Goal: Task Accomplishment & Management: Use online tool/utility

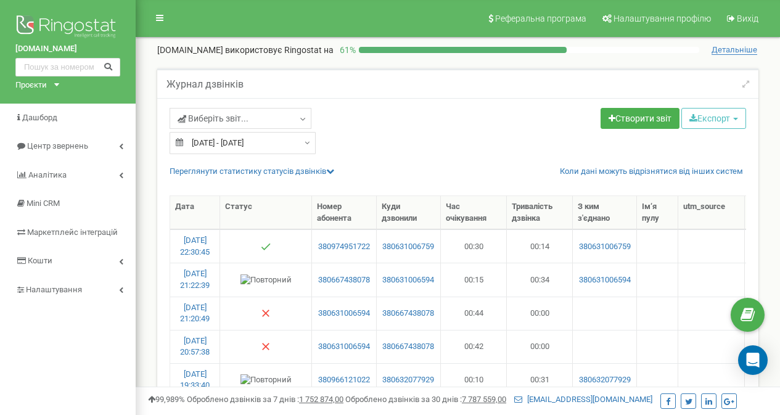
select select "100"
click at [74, 63] on input "text" at bounding box center [67, 67] width 105 height 18
paste input "380678529229"
type input "380678529229"
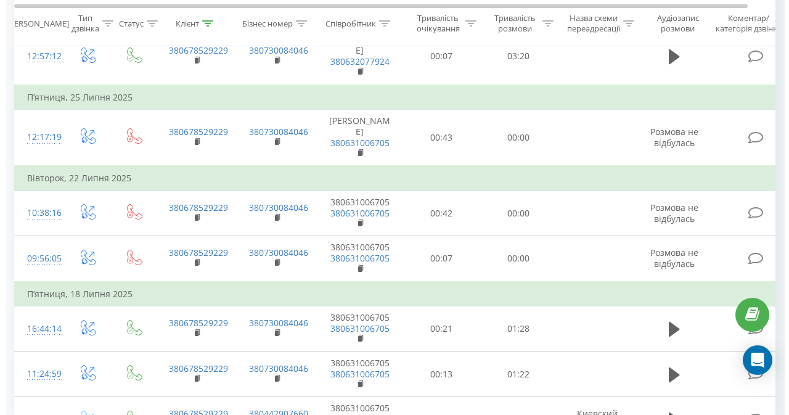
scroll to position [450, 0]
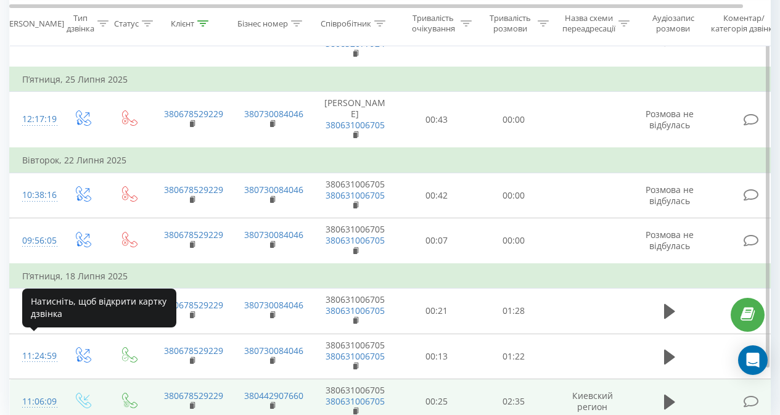
click at [36, 389] on div "11:06:09" at bounding box center [34, 401] width 25 height 24
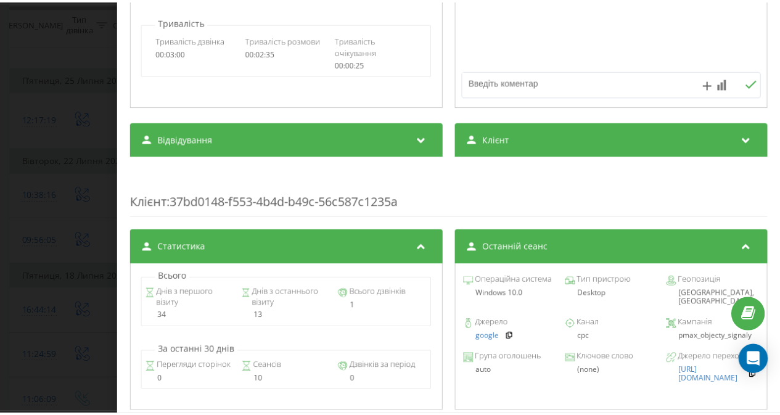
scroll to position [312, 0]
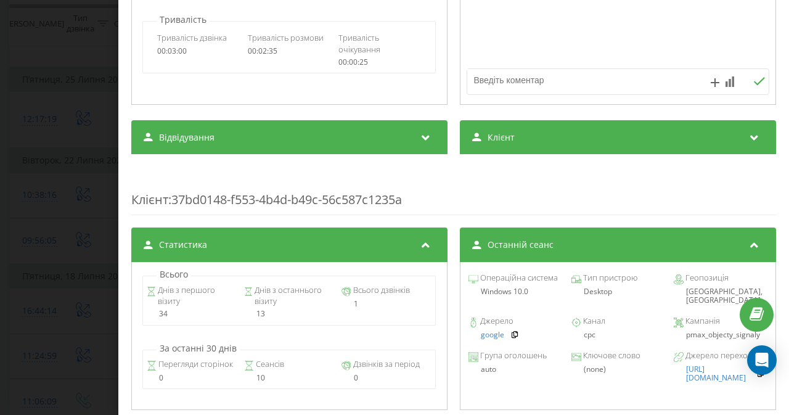
click at [67, 120] on div "Дзвінок : ua10_-1752825969.8588214 1 x - 02:35 00:00 00:00 Транскрипція Для AI-…" at bounding box center [394, 207] width 789 height 415
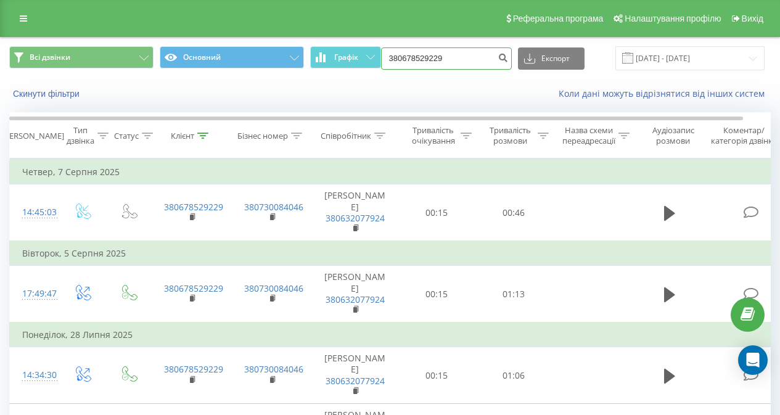
click at [455, 59] on input "380678529229" at bounding box center [446, 58] width 131 height 22
click at [442, 55] on input "380678529229" at bounding box center [446, 58] width 131 height 22
paste input
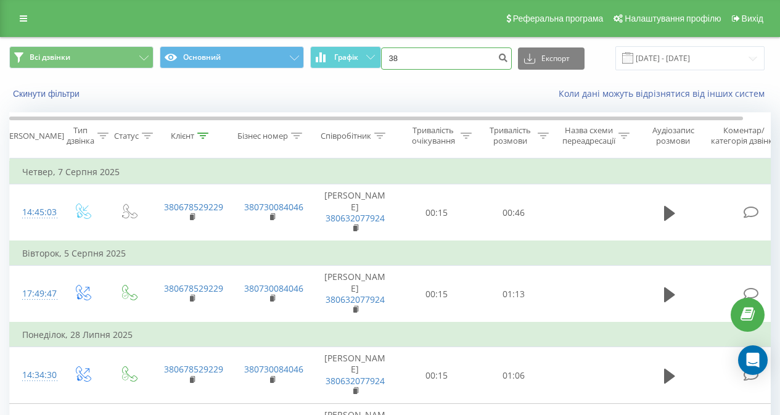
type input "3"
click at [403, 55] on input at bounding box center [446, 58] width 131 height 22
paste input "380673734519"
type input "380673734519"
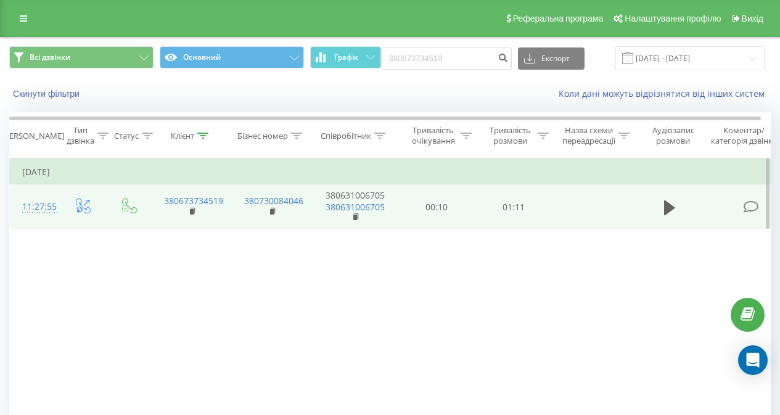
click at [569, 207] on td at bounding box center [592, 207] width 80 height 46
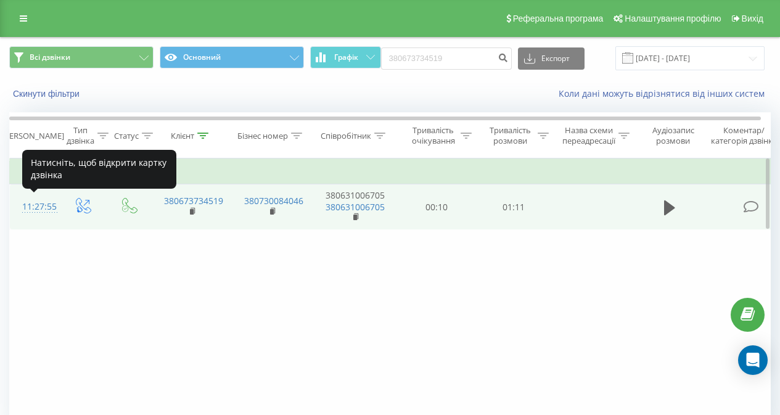
click at [46, 203] on div "11:27:55" at bounding box center [34, 207] width 25 height 24
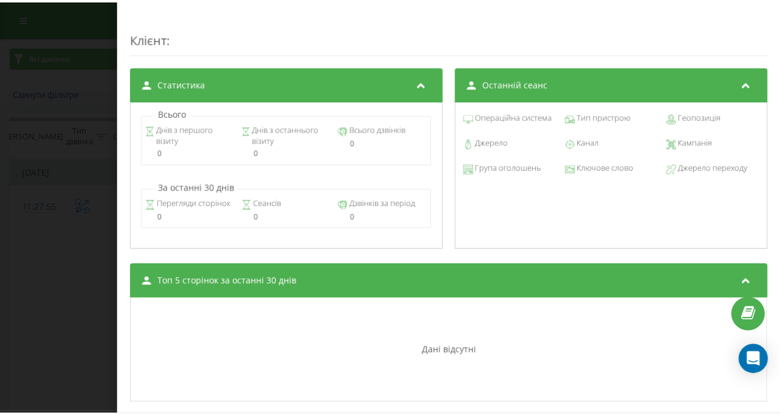
scroll to position [548, 0]
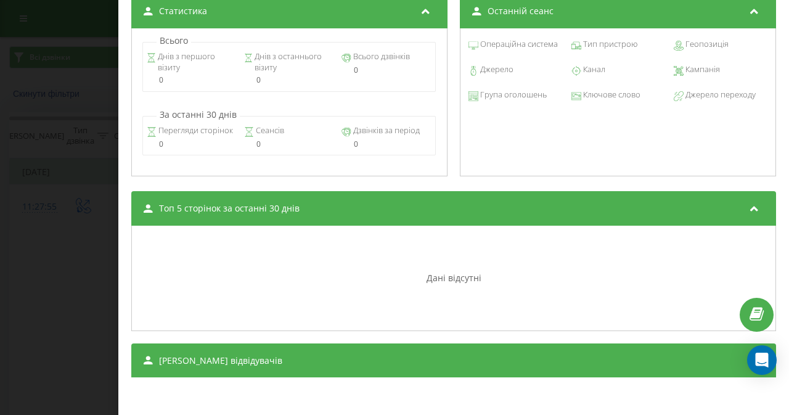
click at [43, 139] on div "Дзвінок : ua5_-1753259275.8486838 1 x - 01:12 00:00 00:00 Транскрипція Для AI-а…" at bounding box center [394, 207] width 789 height 415
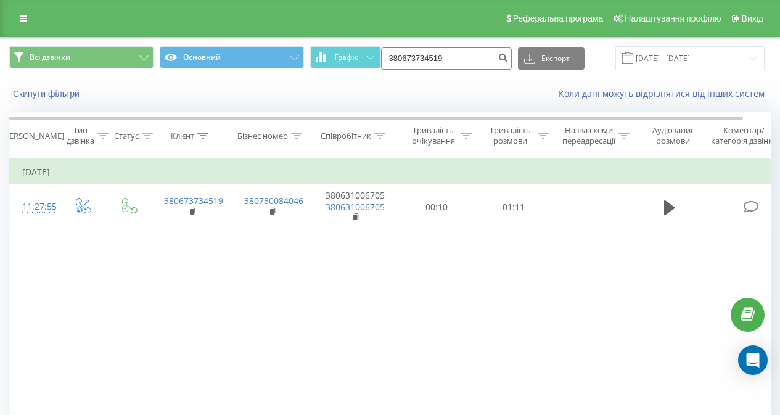
click at [434, 59] on input "380673734519" at bounding box center [446, 58] width 131 height 22
paste input "65705215"
type input "380665705215"
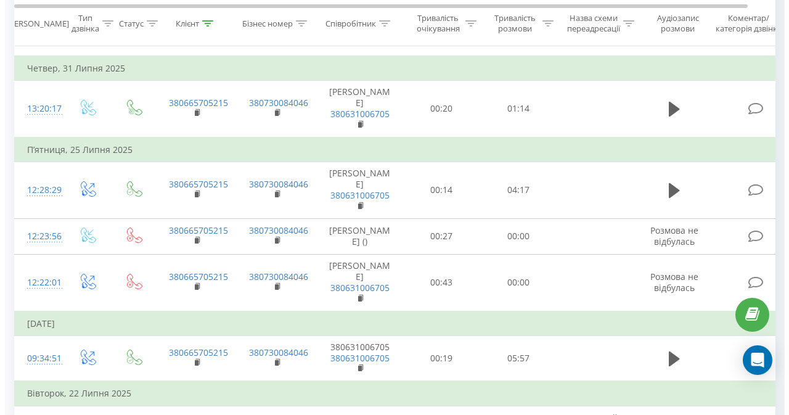
scroll to position [315, 0]
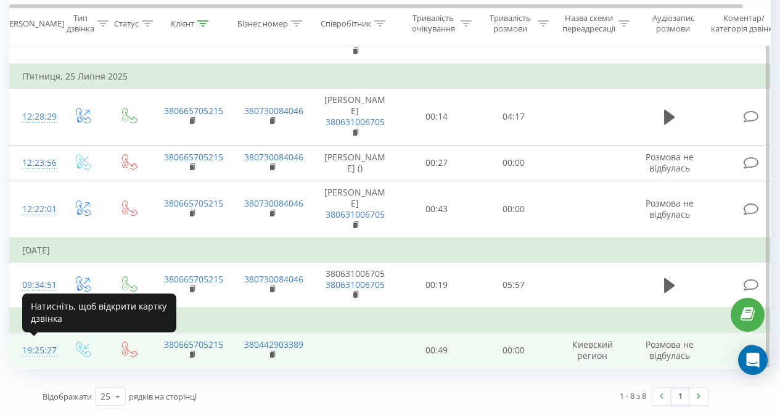
click at [31, 348] on div "19:25:27" at bounding box center [34, 350] width 25 height 24
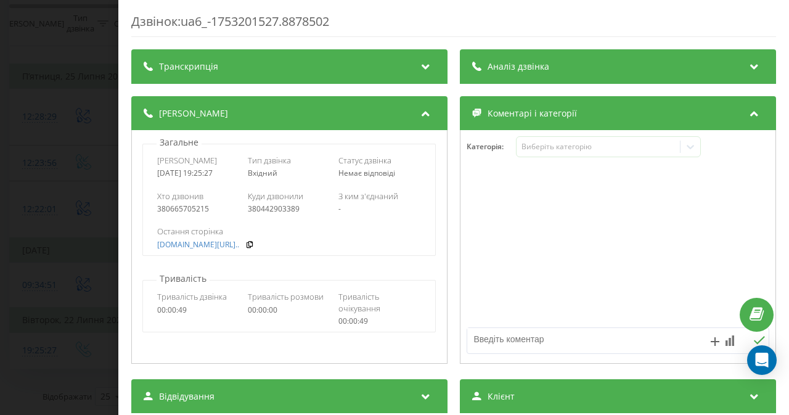
click at [70, 84] on div "Дзвінок : ua6_-1753201527.8878502 Транскрипція Для AI-аналізу майбутніх дзвінкі…" at bounding box center [394, 207] width 789 height 415
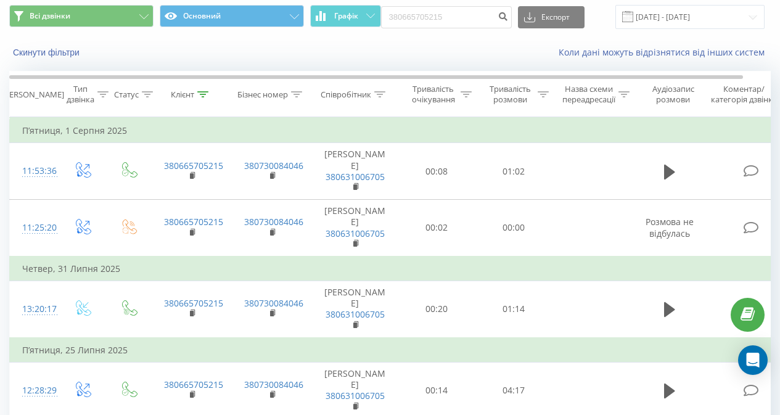
scroll to position [26, 0]
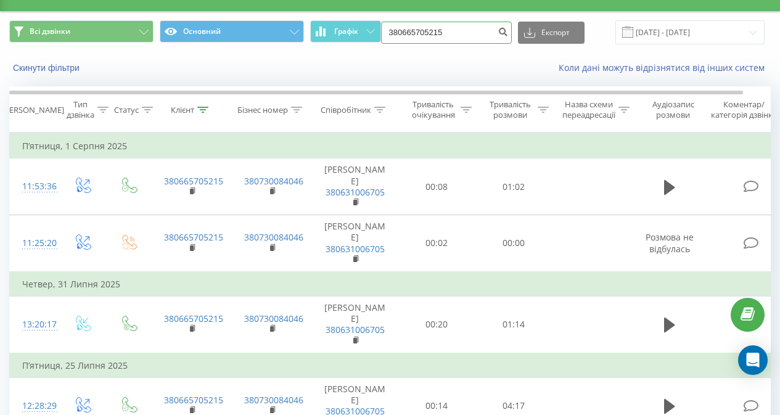
click at [455, 36] on input "380665705215" at bounding box center [446, 33] width 131 height 22
paste input
type input "3"
paste input "380665705215"
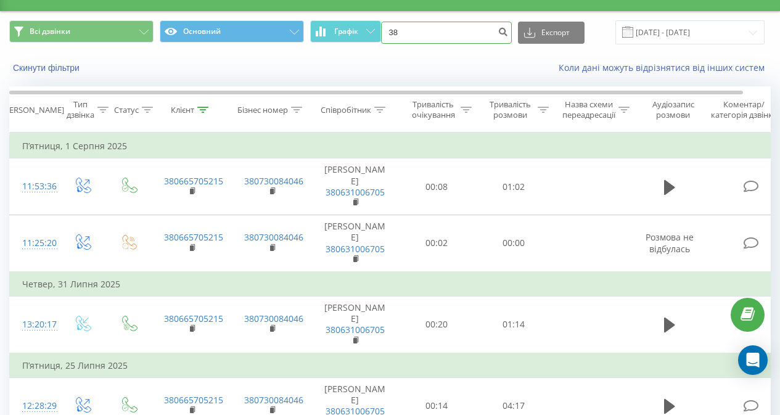
type input "3"
click at [443, 31] on input at bounding box center [446, 33] width 131 height 22
paste input "380665705215"
type input "380665705215"
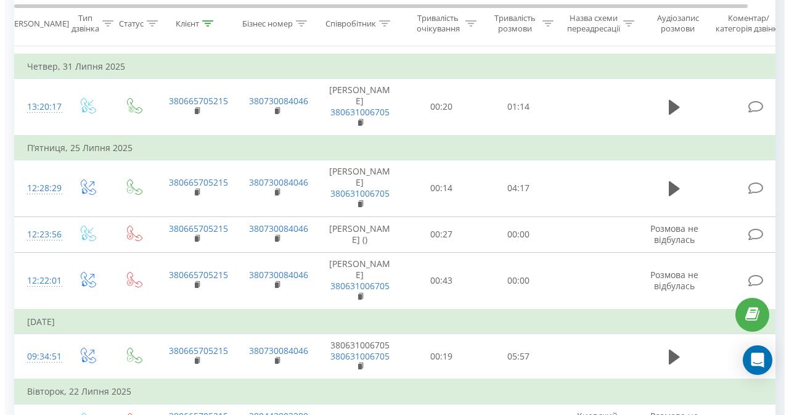
scroll to position [315, 0]
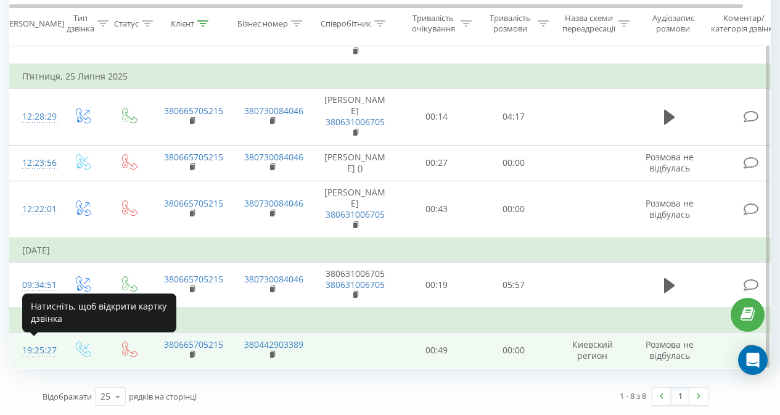
click at [39, 353] on div "19:25:27" at bounding box center [34, 350] width 25 height 24
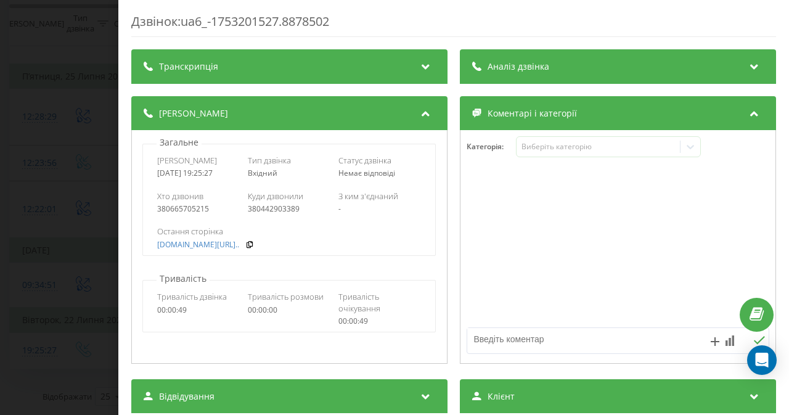
click at [19, 190] on div "Дзвінок : ua6_-1753201527.8878502 Транскрипція Для AI-аналізу майбутніх дзвінкі…" at bounding box center [394, 207] width 789 height 415
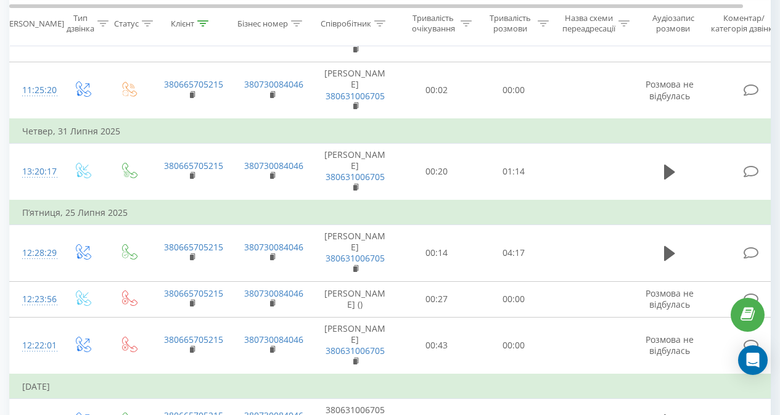
scroll to position [43, 0]
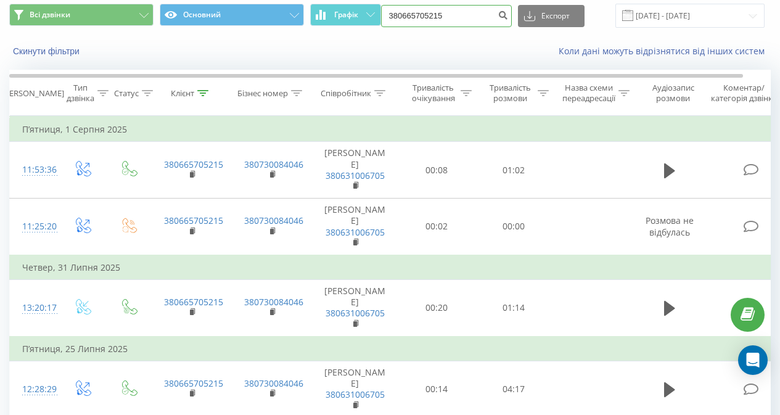
click at [467, 18] on input "380665705215" at bounding box center [446, 16] width 131 height 22
paste input "380673734519"
type input "380673734519"
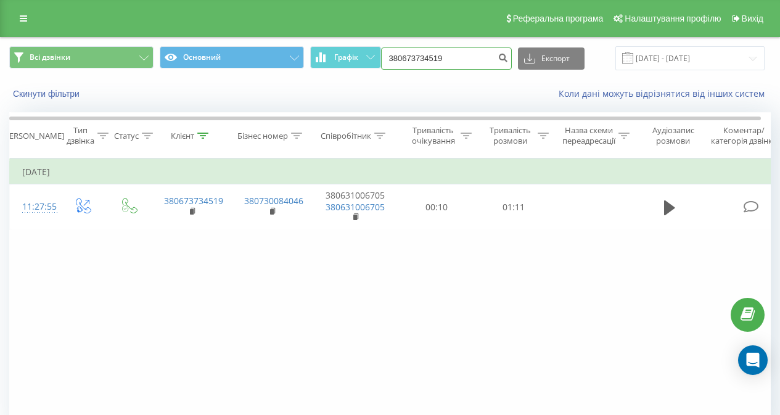
click at [409, 51] on input "380673734519" at bounding box center [446, 58] width 131 height 22
paste input "66454992"
type input "380666454992"
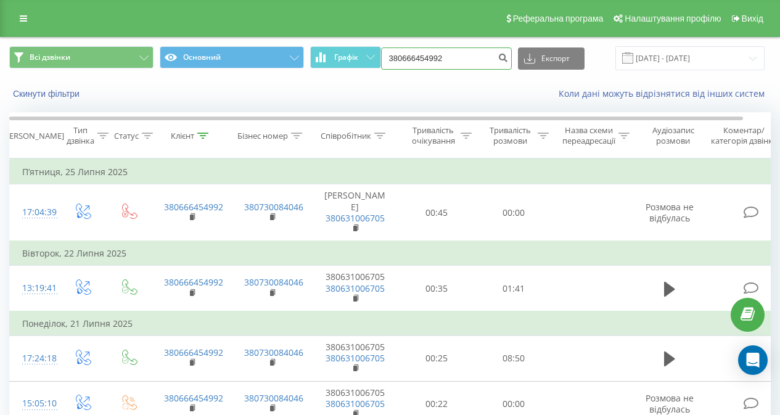
click at [454, 54] on input "380666454992" at bounding box center [446, 58] width 131 height 22
paste input "380500661025"
type input "380500661025"
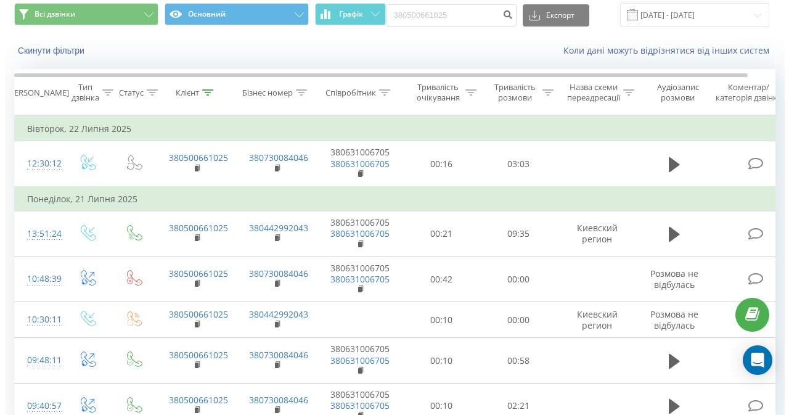
scroll to position [104, 0]
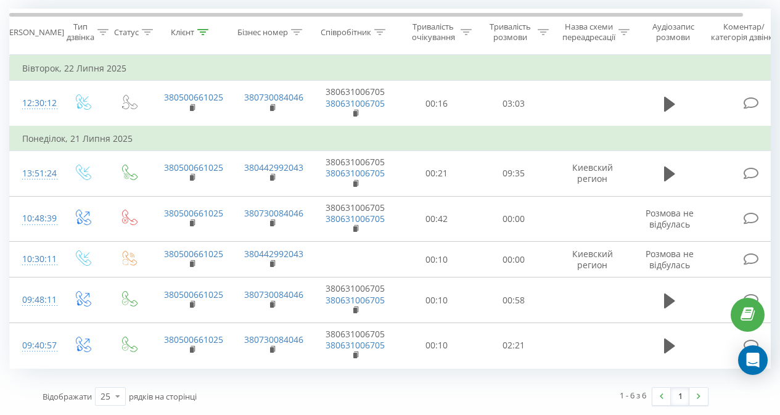
drag, startPoint x: 457, startPoint y: 392, endPoint x: 439, endPoint y: 390, distance: 17.4
drag, startPoint x: 439, startPoint y: 390, endPoint x: 446, endPoint y: 392, distance: 6.4
click at [446, 392] on div "1 - 6 з 6 1" at bounding box center [545, 396] width 341 height 36
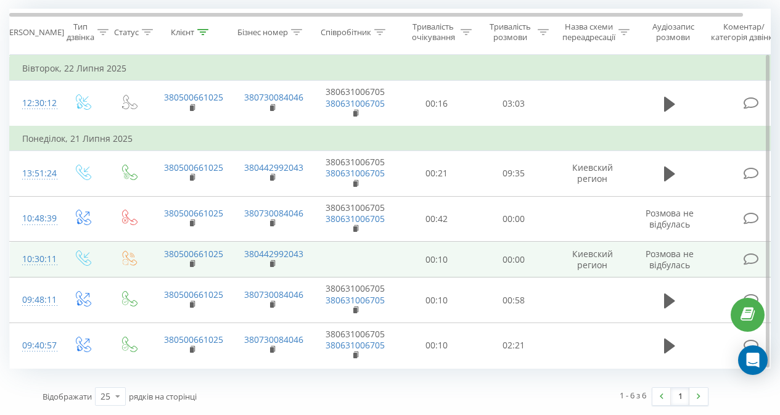
click at [592, 252] on td "Киевский регион" at bounding box center [592, 260] width 80 height 36
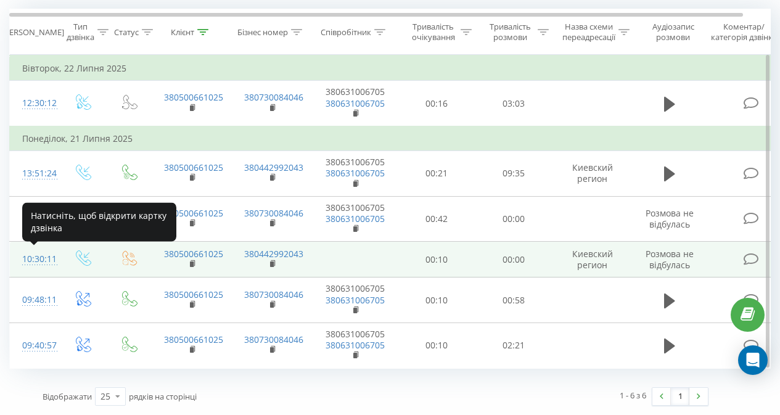
click at [43, 259] on div "10:30:11" at bounding box center [34, 259] width 25 height 24
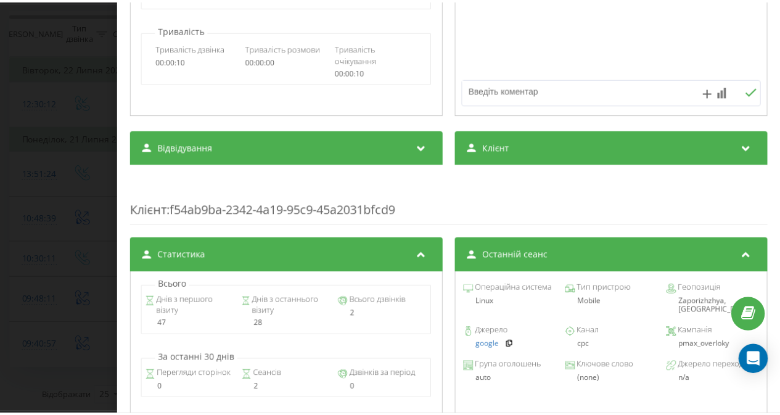
scroll to position [264, 0]
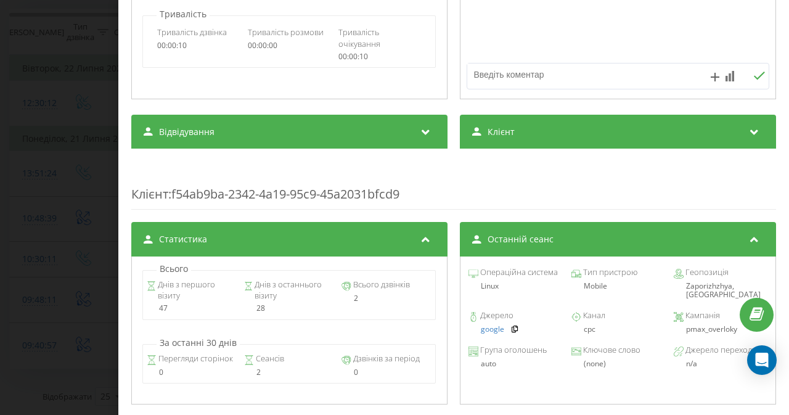
click at [97, 68] on div "Дзвінок : ua13_-1753083011.4586449 Транскрипція Для AI-аналізу майбутніх дзвінк…" at bounding box center [394, 207] width 789 height 415
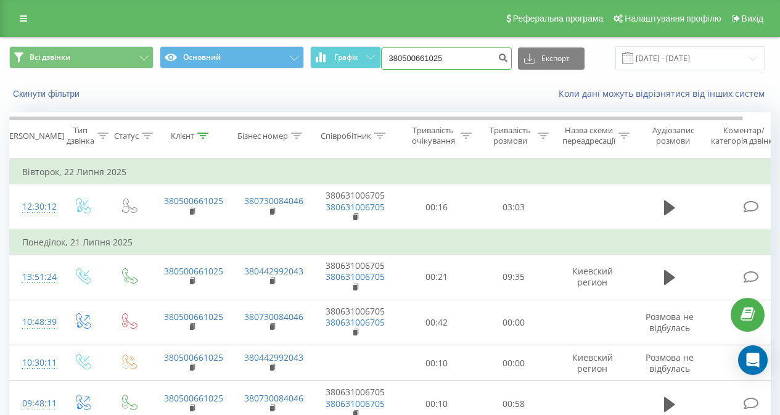
click at [468, 59] on input "380500661025" at bounding box center [446, 58] width 131 height 22
paste input "7074933"
type input "380507074933"
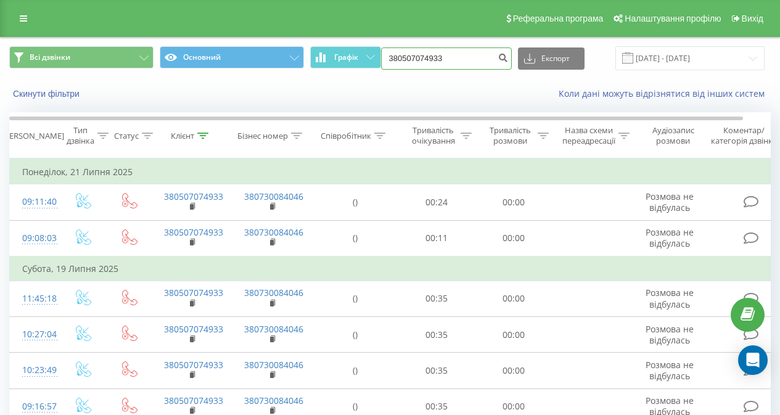
click at [449, 60] on input "380507074933" at bounding box center [446, 58] width 131 height 22
paste input "380973000613"
type input "380973000613"
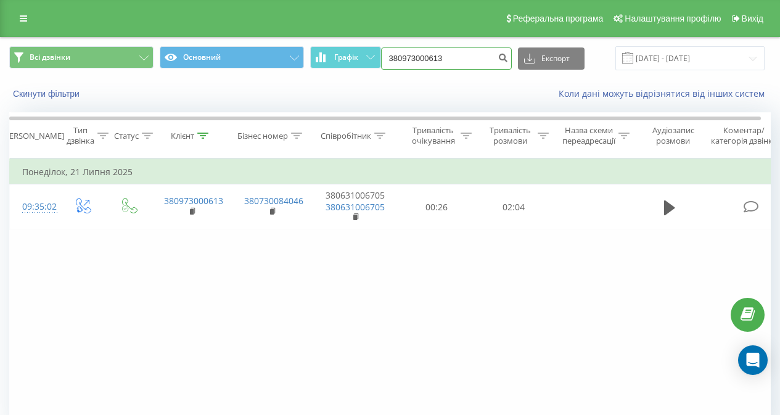
click at [452, 51] on input "380973000613" at bounding box center [446, 58] width 131 height 22
paste input "6579804"
type input "380976579804"
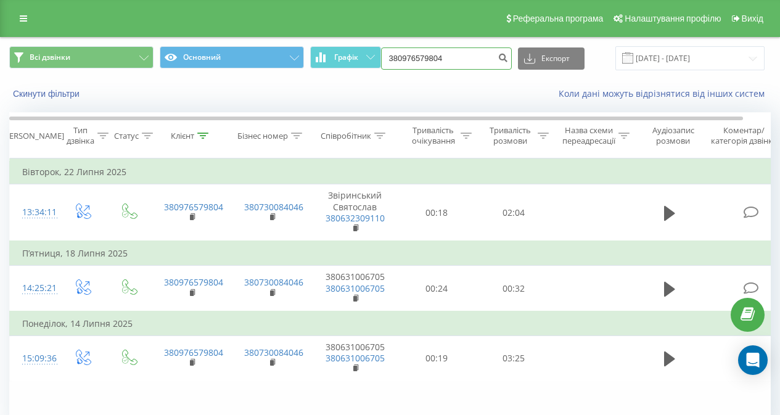
click at [468, 52] on input "380976579804" at bounding box center [446, 58] width 131 height 22
paste input "730778922"
type input "380730778922"
click at [429, 68] on input "380976579804" at bounding box center [446, 58] width 131 height 22
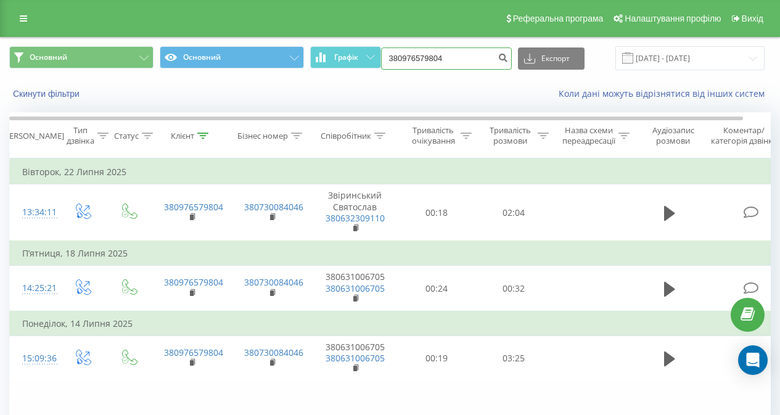
click at [429, 68] on input "380976579804" at bounding box center [446, 58] width 131 height 22
paste input "673831051"
type input "380673831051"
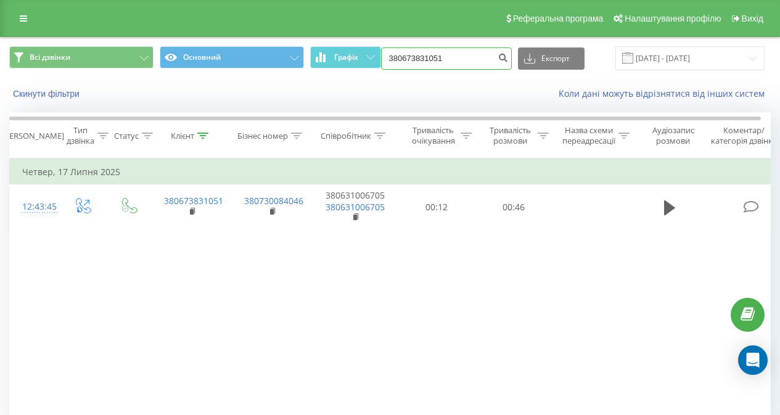
click at [448, 59] on input "380673831051" at bounding box center [446, 58] width 131 height 22
paste input "730778922"
type input "380730778922"
click at [438, 55] on input "380730778922" at bounding box center [446, 58] width 131 height 22
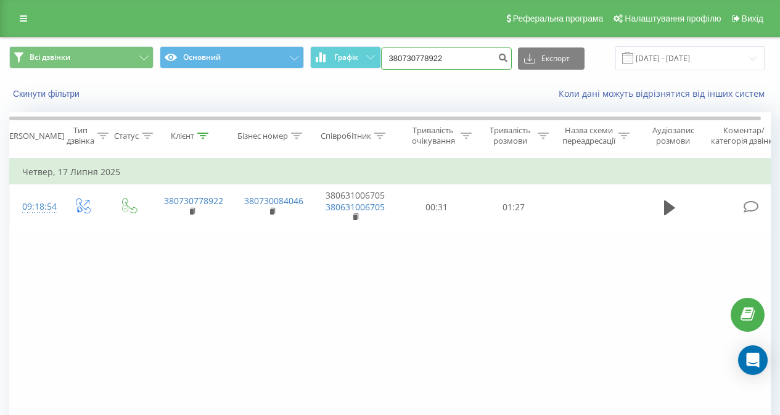
click at [438, 55] on input "380730778922" at bounding box center [446, 58] width 131 height 22
paste input "979923935"
type input "380979923935"
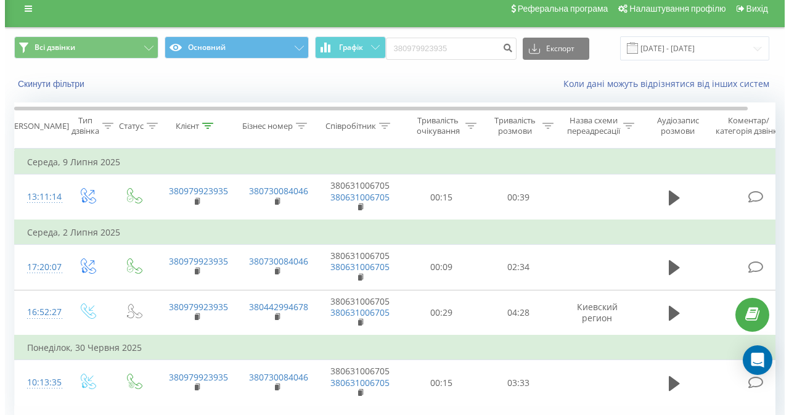
scroll to position [67, 0]
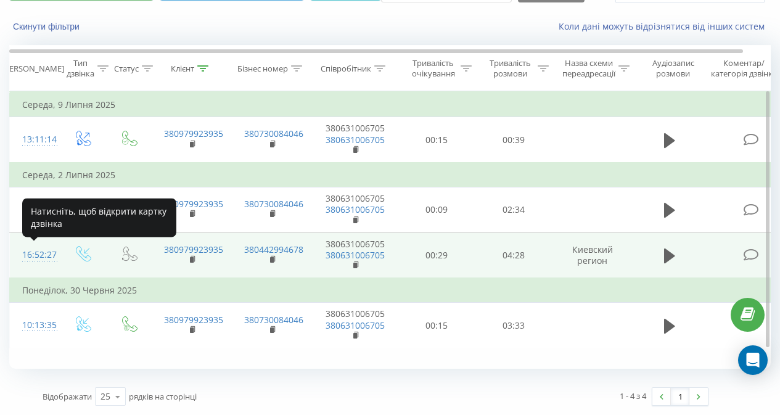
click at [41, 255] on div "16:52:27" at bounding box center [34, 255] width 25 height 24
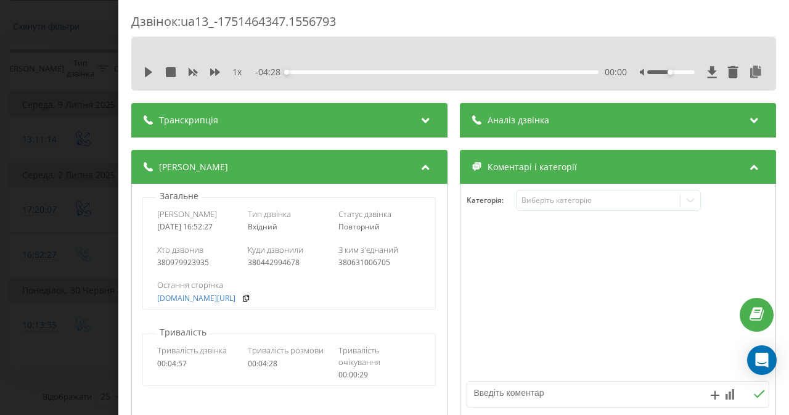
click at [56, 77] on div "Дзвінок : ua13_-1751464347.1556793 1 x - 04:28 00:00 00:00 Транскрипція Для AI-…" at bounding box center [394, 207] width 789 height 415
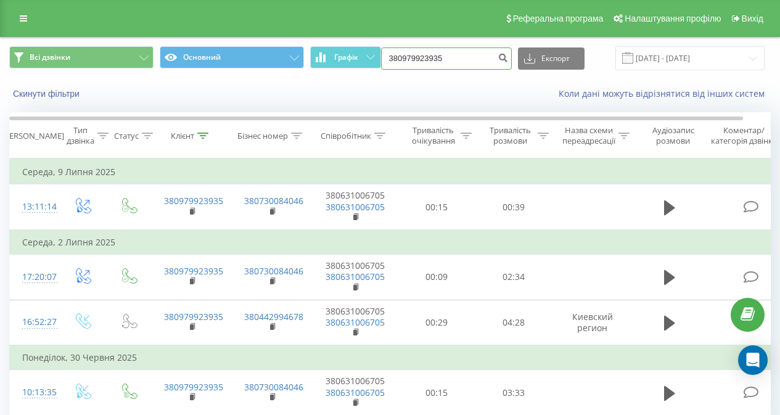
click at [394, 58] on input "380979923935" at bounding box center [446, 58] width 131 height 22
paste input "66766598"
type input "380966766598"
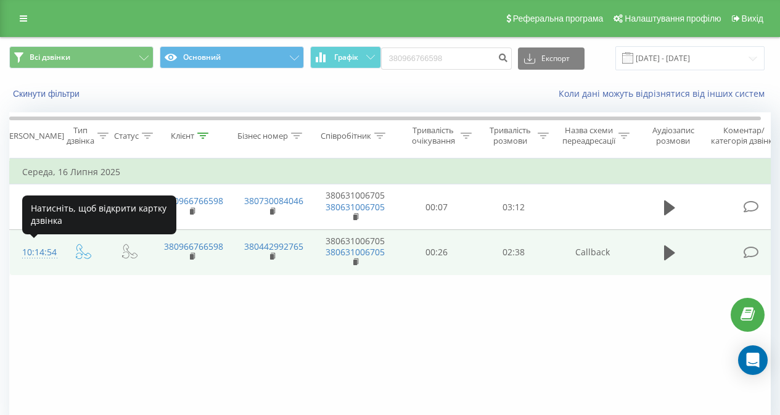
click at [39, 250] on div "10:14:54" at bounding box center [34, 252] width 25 height 24
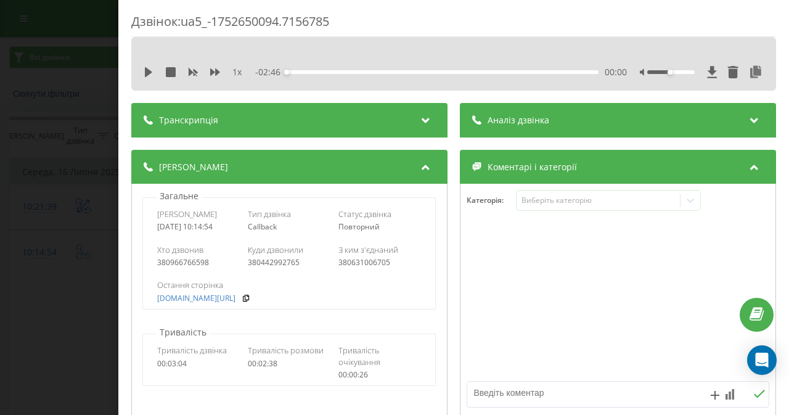
click at [55, 209] on div "Дзвінок : ua5_-1752650094.7156785 1 x - 02:46 00:00 00:00 Транскрипція Для AI-а…" at bounding box center [394, 207] width 789 height 415
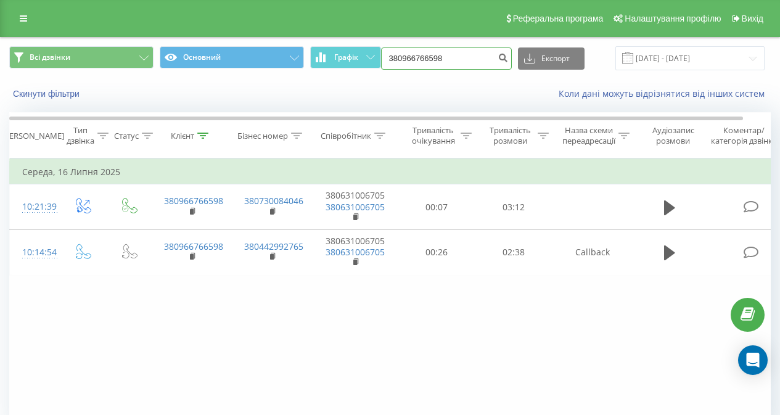
click at [449, 55] on input "380966766598" at bounding box center [446, 58] width 131 height 22
paste input "675474040"
type input "380675474040"
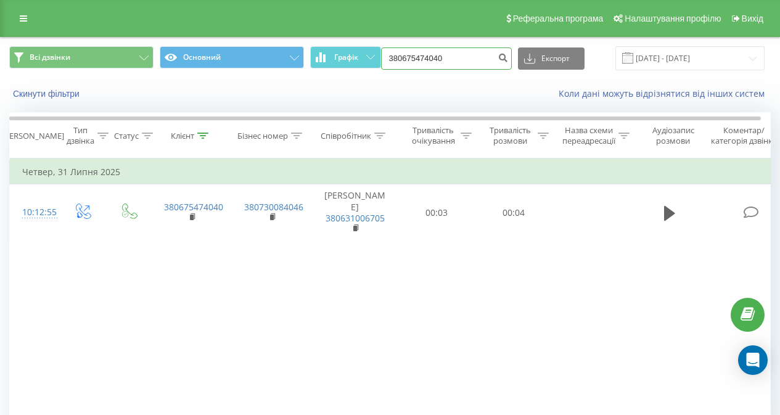
click at [436, 65] on input "380675474040" at bounding box center [446, 58] width 131 height 22
paste input "0666481873"
type input "0666481873"
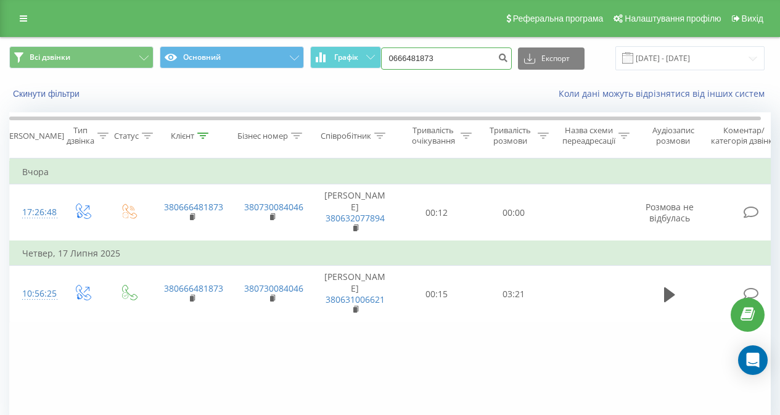
click at [394, 61] on input "0666481873" at bounding box center [446, 58] width 131 height 22
type input "380666481873"
click at [401, 59] on input "380666481873" at bounding box center [446, 58] width 131 height 22
paste input "977203770"
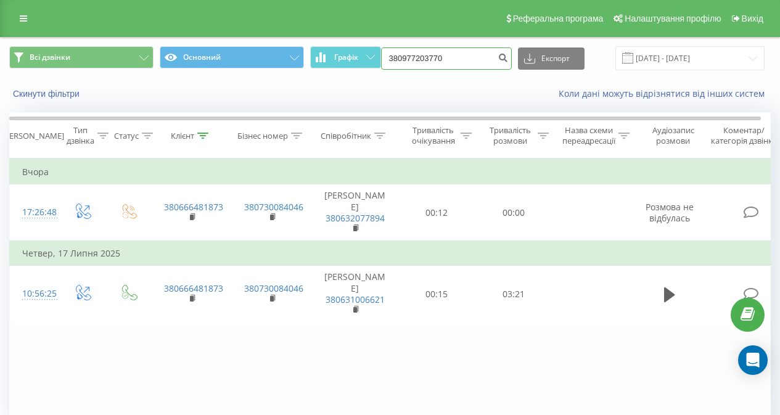
type input "380977203770"
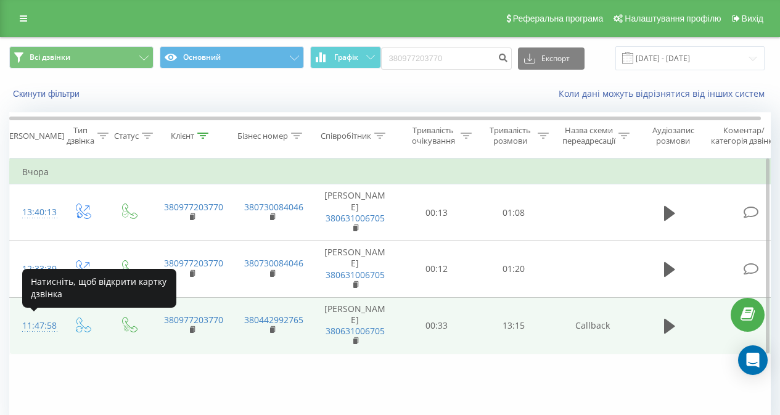
click at [41, 321] on div "11:47:58" at bounding box center [34, 326] width 25 height 24
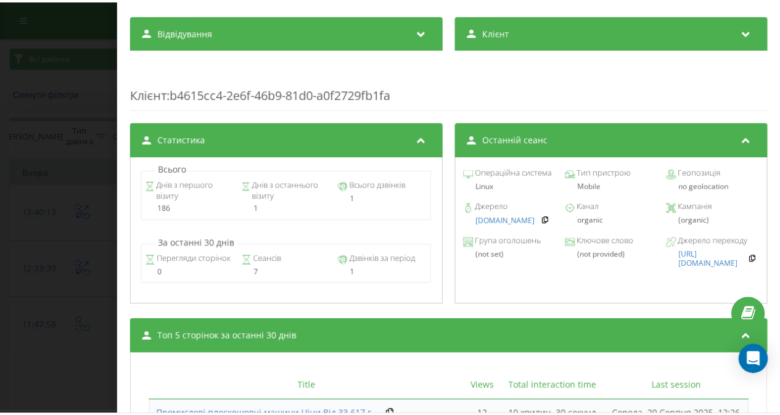
scroll to position [431, 0]
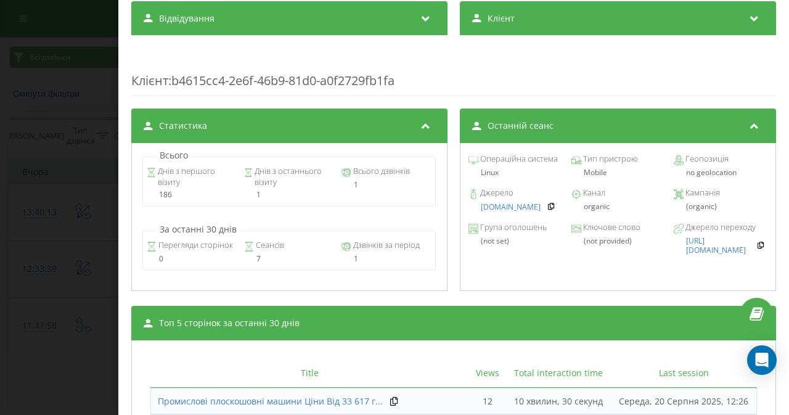
click at [43, 173] on div "Дзвінок : ua6_-1755679678.1653386 1 x - 13:29 00:00 00:00 Транскрипція Для AI-а…" at bounding box center [394, 207] width 789 height 415
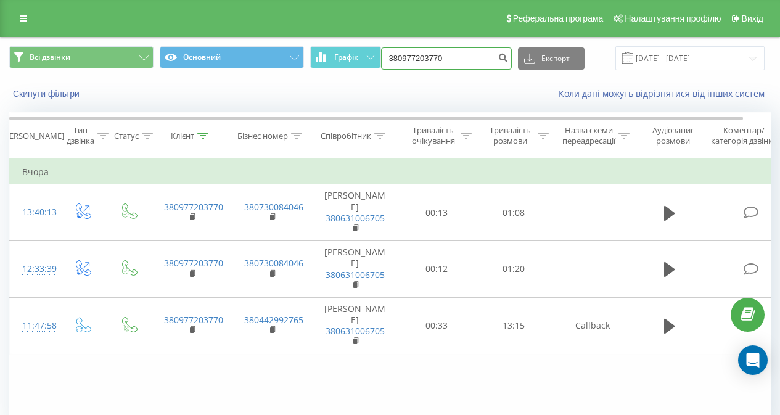
click at [399, 55] on input "380977203770" at bounding box center [446, 58] width 131 height 22
paste input "67350892"
type input "380673508920"
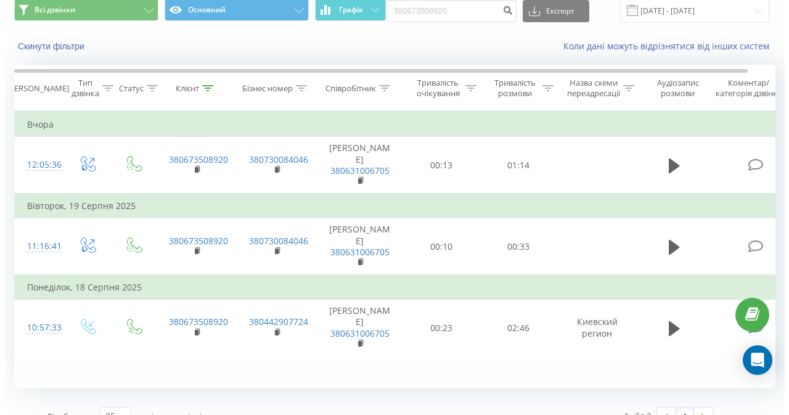
scroll to position [67, 0]
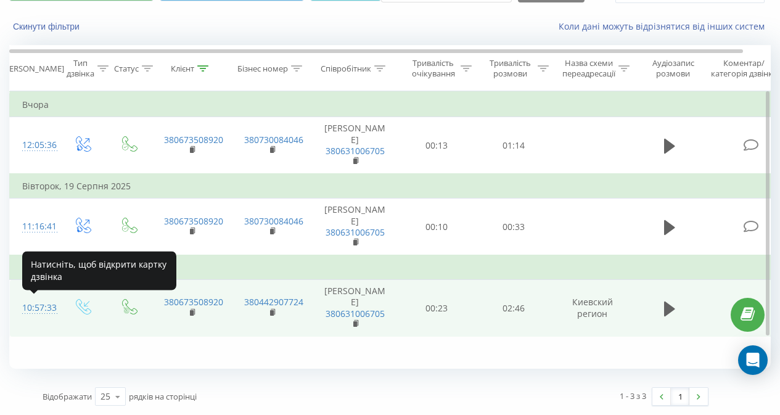
click at [44, 306] on div "10:57:33" at bounding box center [34, 308] width 25 height 24
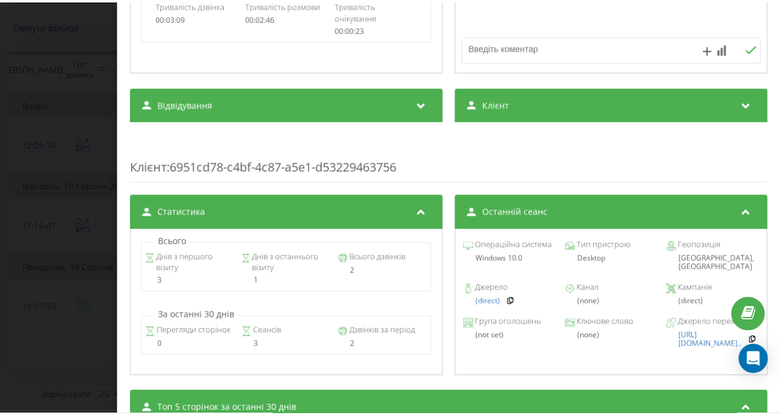
scroll to position [346, 0]
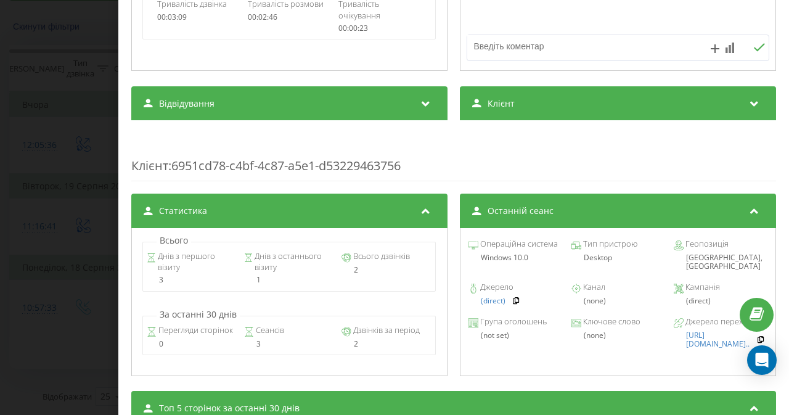
click at [65, 113] on div "Дзвінок : ua15_-1755503853.994120 1 x - 02:47 00:00 00:00 Транскрипція Для AI-а…" at bounding box center [394, 207] width 789 height 415
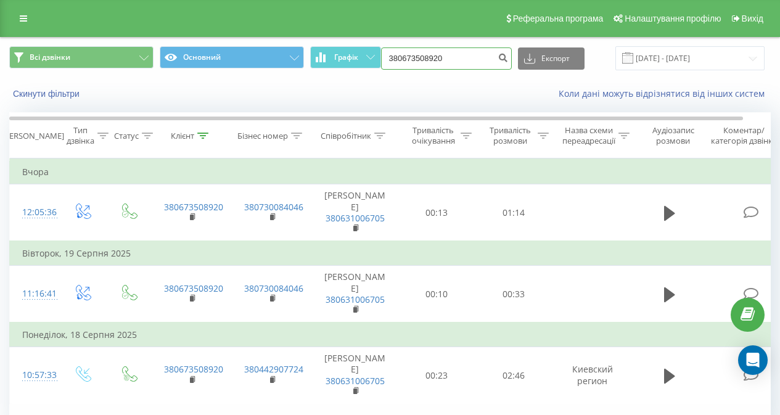
click at [449, 63] on input "380673508920" at bounding box center [446, 58] width 131 height 22
paste input "938176562"
type input "380938176562"
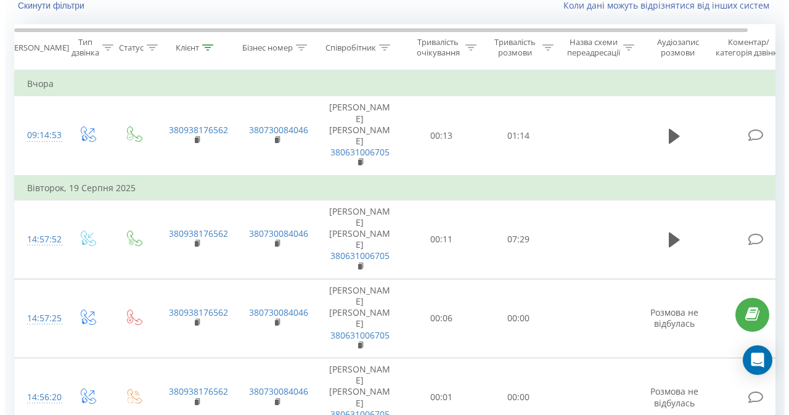
scroll to position [103, 0]
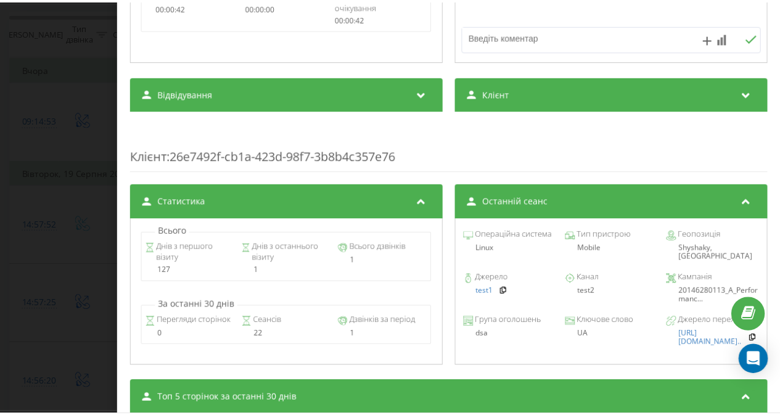
scroll to position [301, 0]
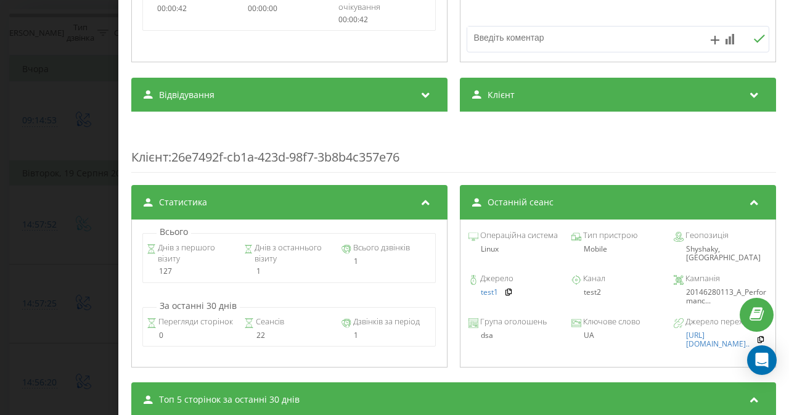
click at [71, 224] on div "Дзвінок : ua7_-1755604054.1266958 Транскрипція Для AI-аналізу майбутніх дзвінкі…" at bounding box center [394, 207] width 789 height 415
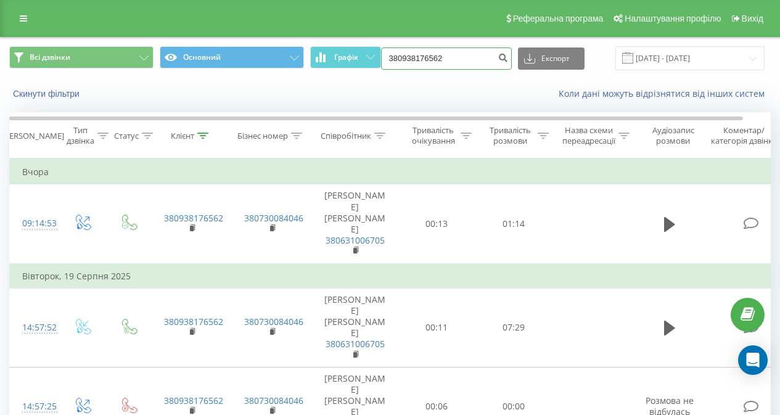
click at [457, 65] on input "380938176562" at bounding box center [446, 58] width 131 height 22
paste input "673270333"
type input "380673270333"
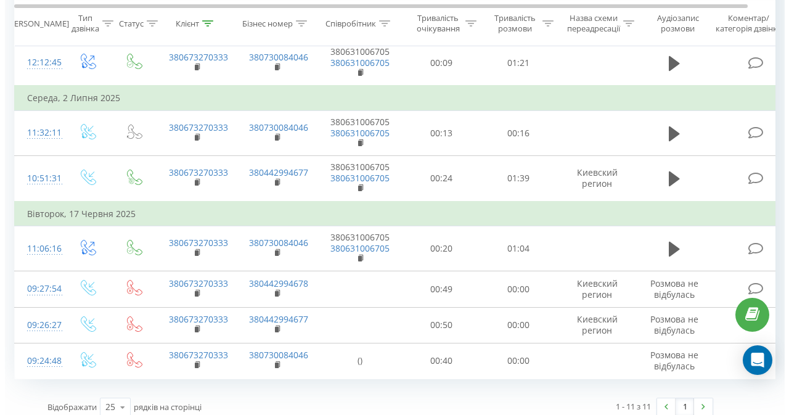
scroll to position [420, 0]
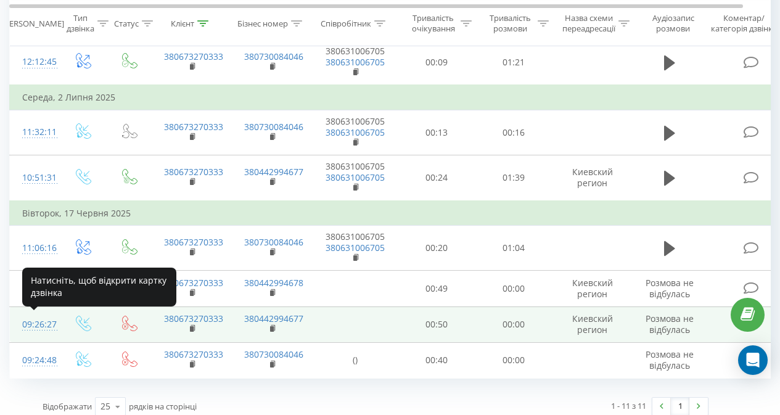
click at [26, 324] on div "09:26:27" at bounding box center [34, 324] width 25 height 24
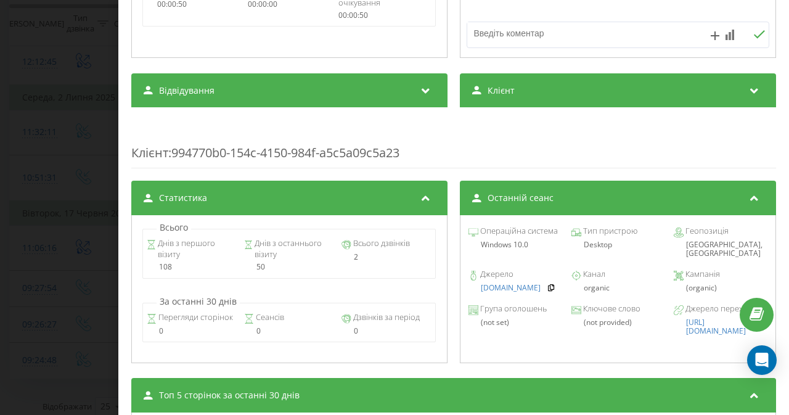
scroll to position [323, 0]
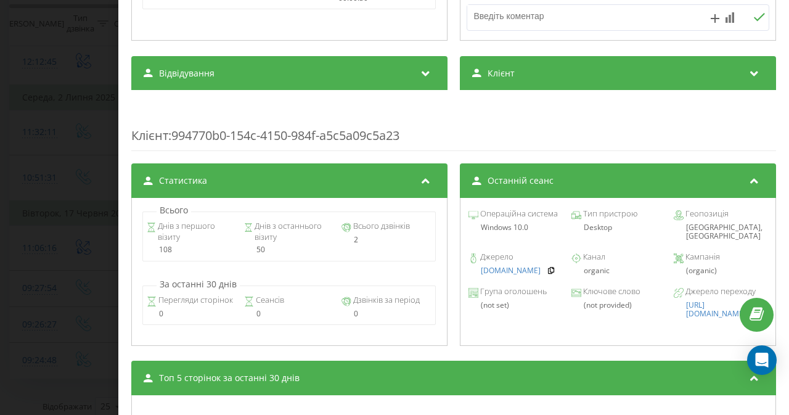
click at [25, 88] on div "Дзвінок : ua1_-1750141587.3099709 Транскрипція Для AI-аналізу майбутніх дзвінкі…" at bounding box center [394, 207] width 789 height 415
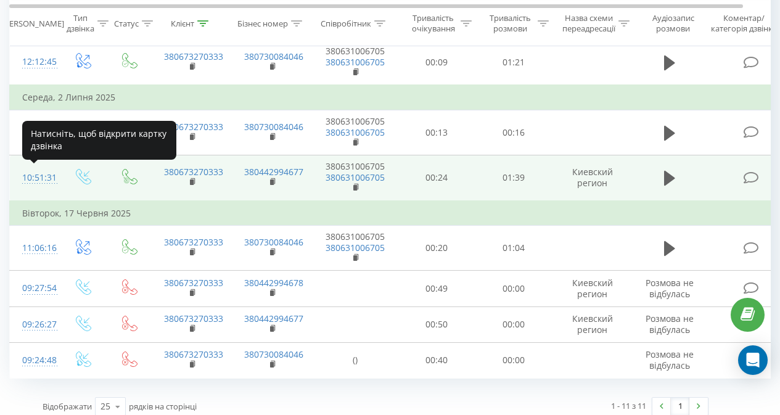
click at [36, 172] on div "10:51:31" at bounding box center [34, 178] width 25 height 24
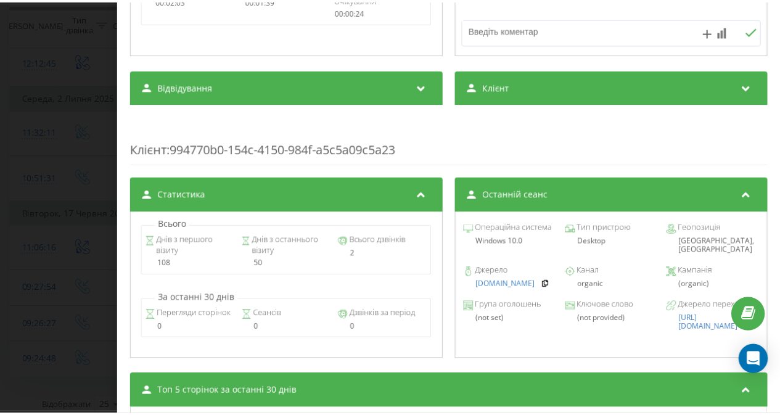
scroll to position [362, 0]
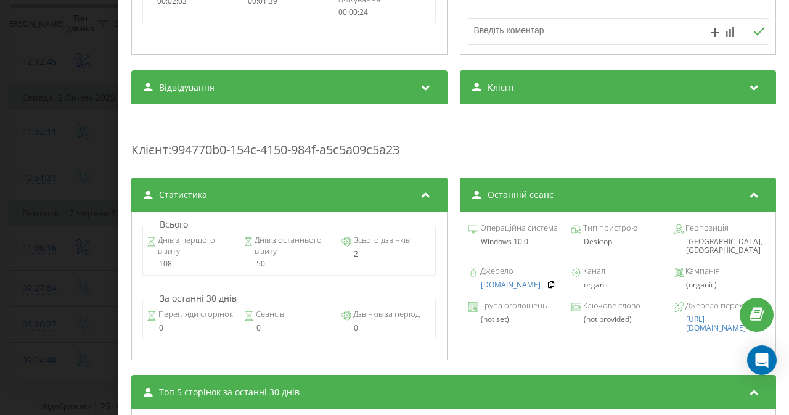
click at [84, 192] on div "Дзвінок : ua7_-1751442691.5649038 1 x - 01:40 00:00 00:00 Транскрипція Для AI-а…" at bounding box center [394, 207] width 789 height 415
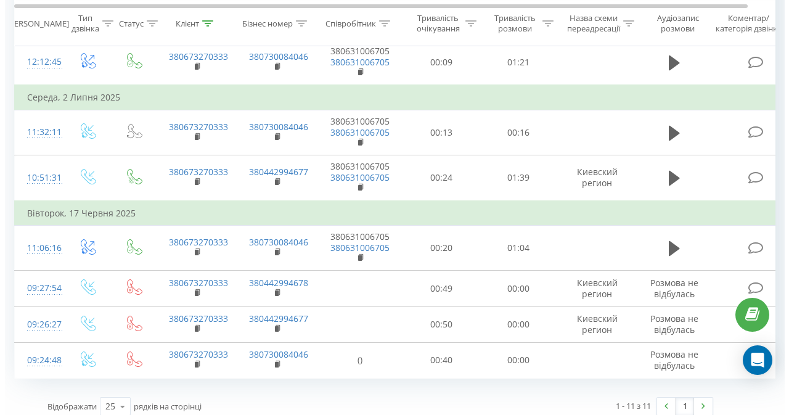
scroll to position [430, 0]
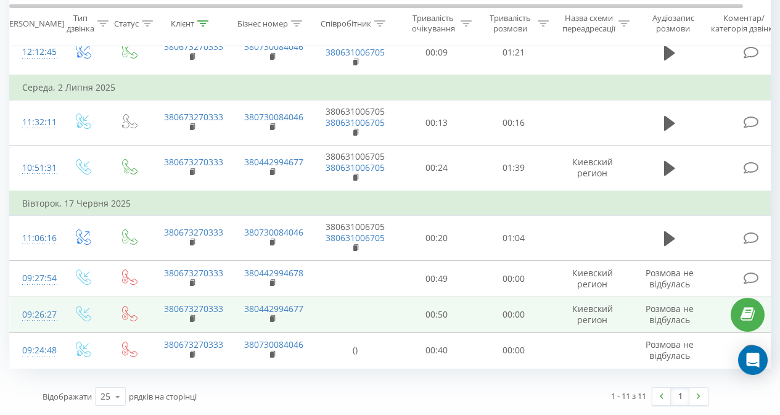
click at [38, 312] on div "09:26:27" at bounding box center [34, 315] width 25 height 24
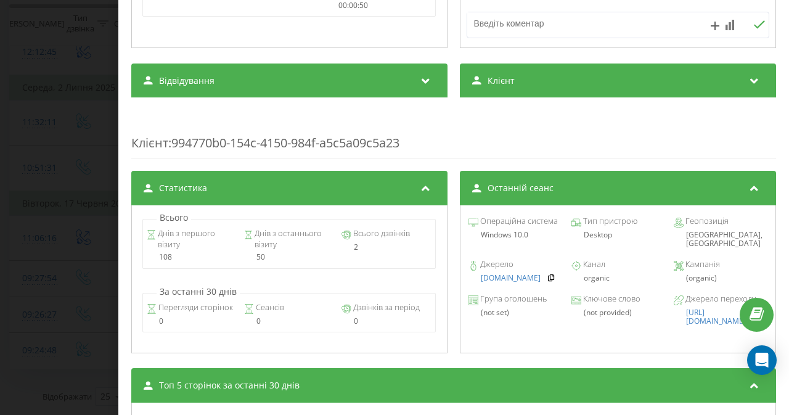
scroll to position [311, 0]
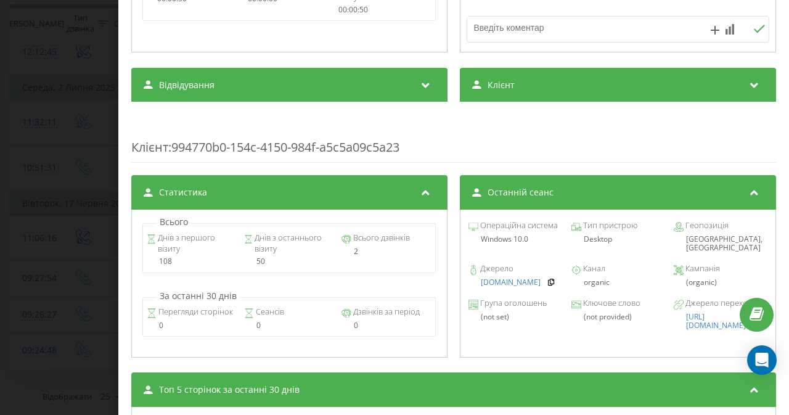
click at [38, 269] on div "Дзвінок : ua1_-1750141587.3099709 Транскрипція Для AI-аналізу майбутніх дзвінкі…" at bounding box center [394, 207] width 789 height 415
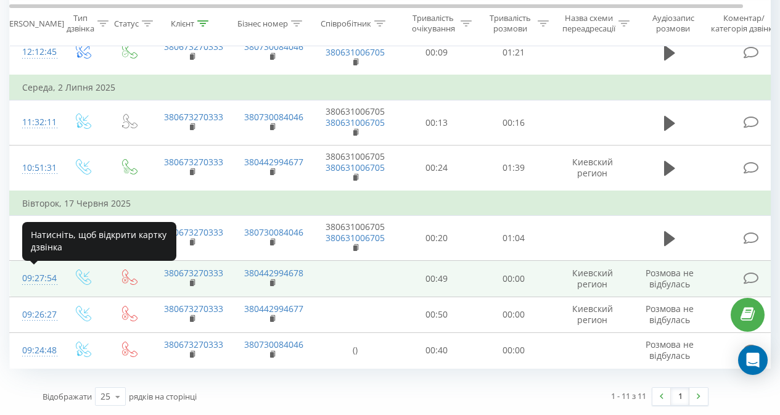
click at [35, 279] on div "09:27:54" at bounding box center [34, 278] width 25 height 24
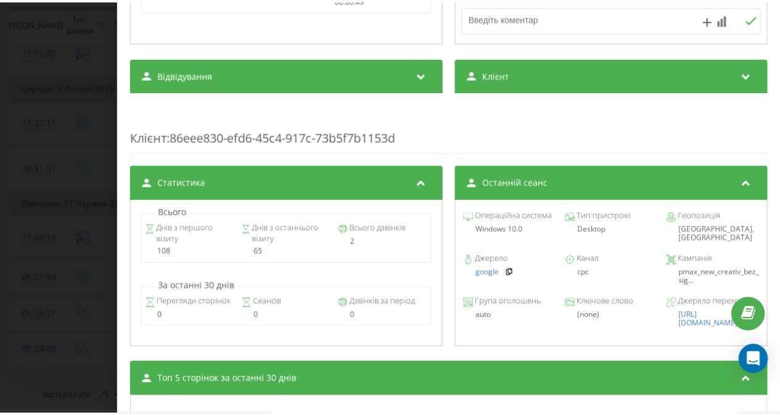
scroll to position [325, 0]
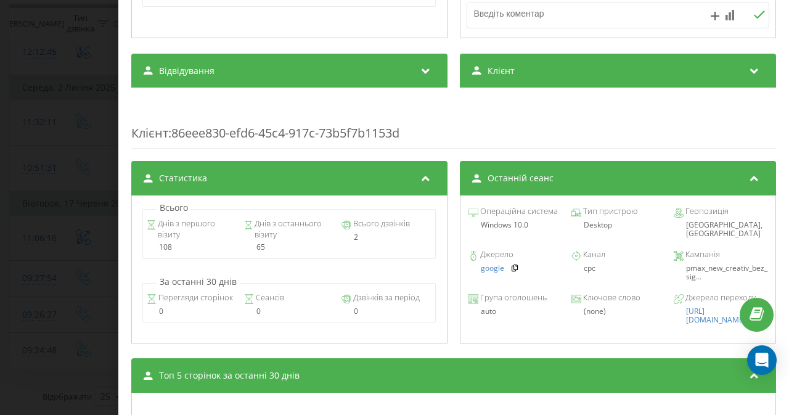
click at [39, 190] on div "Дзвінок : ua1_-1750141674.3100227 Транскрипція Для AI-аналізу майбутніх дзвінкі…" at bounding box center [394, 207] width 789 height 415
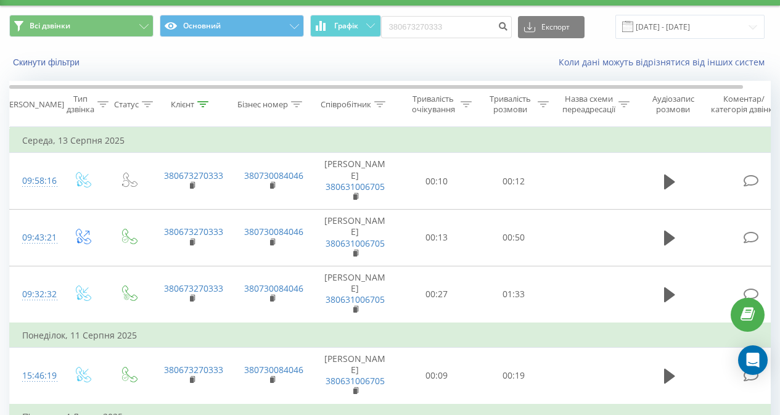
scroll to position [8, 0]
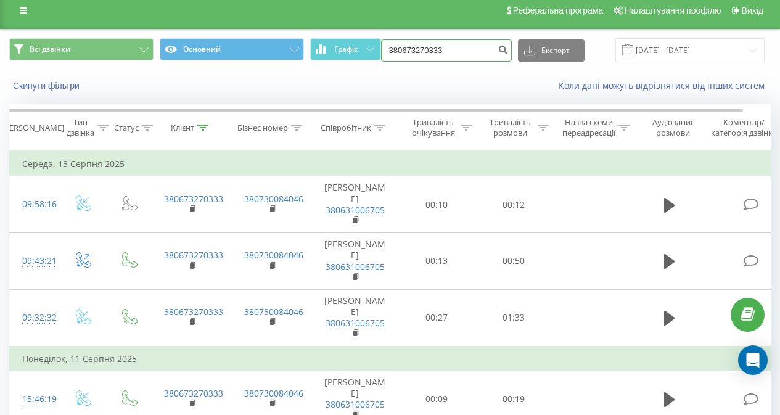
click at [460, 57] on input "380673270333" at bounding box center [446, 50] width 131 height 22
paste input "0977219508"
type input "0977219508"
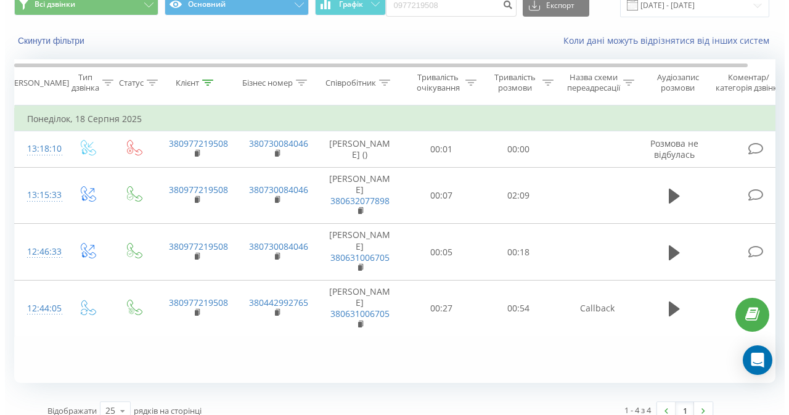
scroll to position [67, 0]
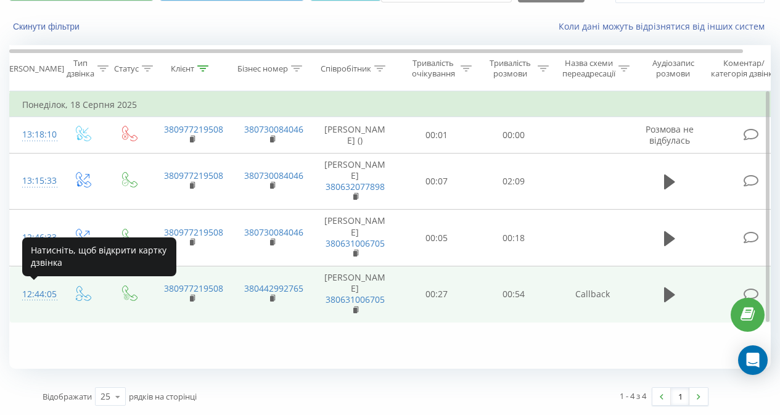
click at [47, 290] on div "12:44:05" at bounding box center [34, 294] width 25 height 24
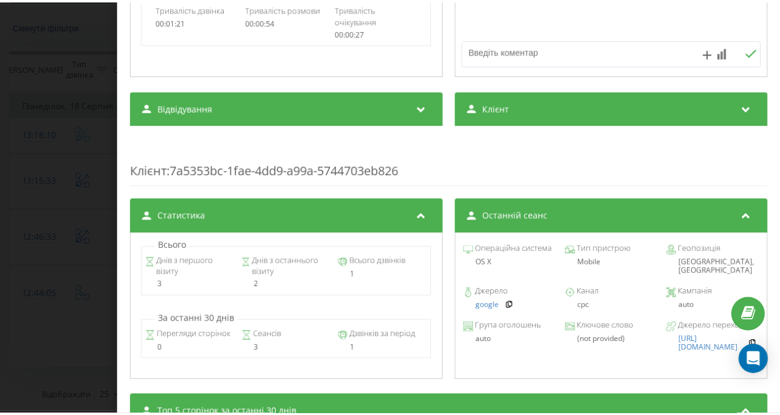
scroll to position [340, 0]
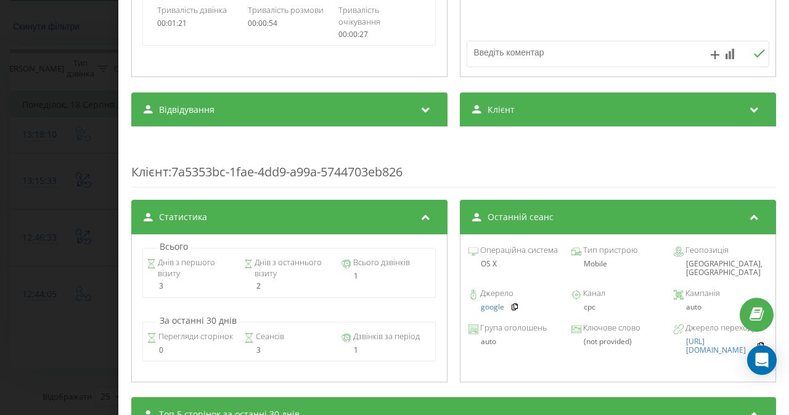
click at [52, 220] on div "Дзвінок : ua12_-1755510245.935503 1 x - 01:01 00:00 00:00 Транскрипція Для AI-а…" at bounding box center [394, 207] width 789 height 415
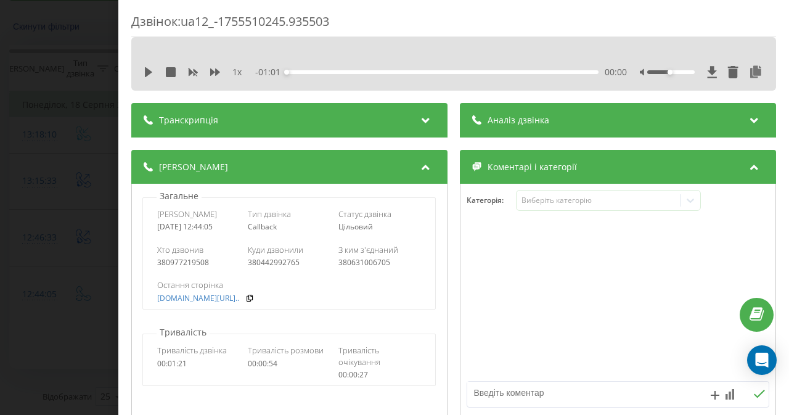
click at [59, 67] on div "Дзвінок : ua12_-1755510245.935503 1 x - 01:01 00:00 00:00 Транскрипція Для AI-а…" at bounding box center [394, 207] width 789 height 415
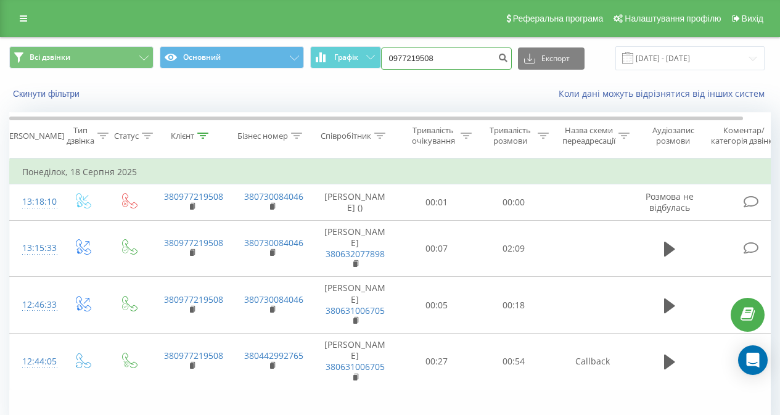
click at [405, 57] on input "0977219508" at bounding box center [446, 58] width 131 height 22
paste input "380985889969"
type input "380985889969"
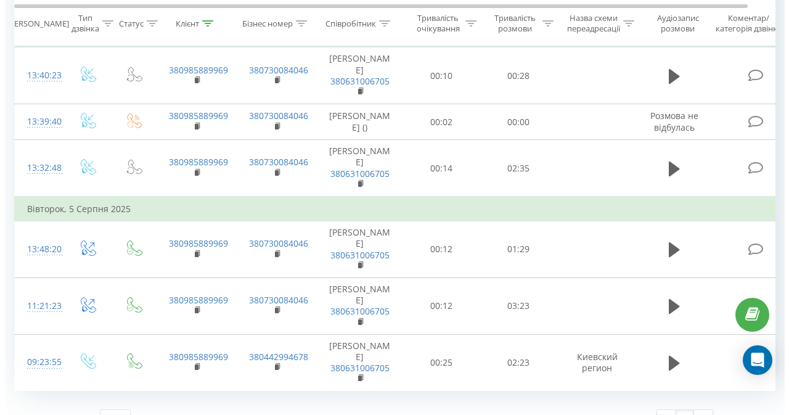
scroll to position [241, 0]
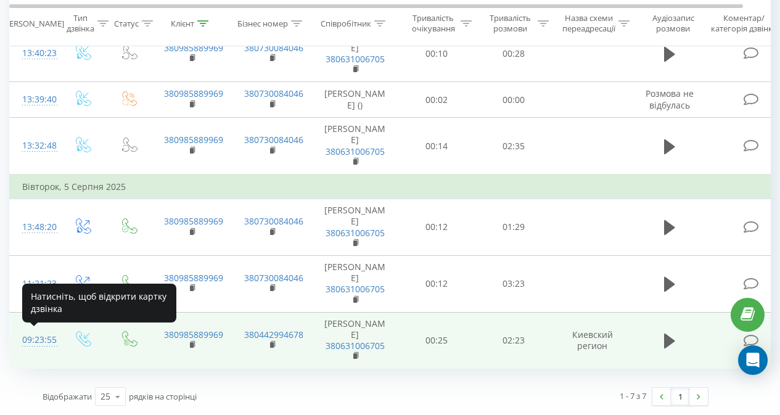
click at [25, 336] on div "09:23:55" at bounding box center [34, 340] width 25 height 24
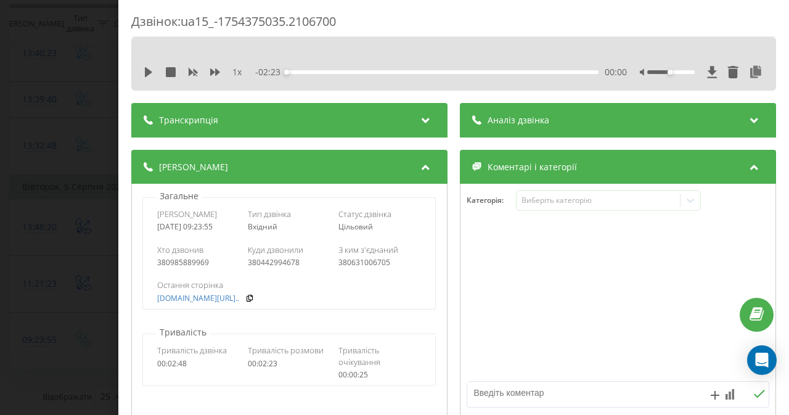
click at [51, 96] on div "Дзвінок : ua15_-1754375035.2106700 1 x - 02:23 00:00 00:00 Транскрипція Для AI-…" at bounding box center [394, 207] width 789 height 415
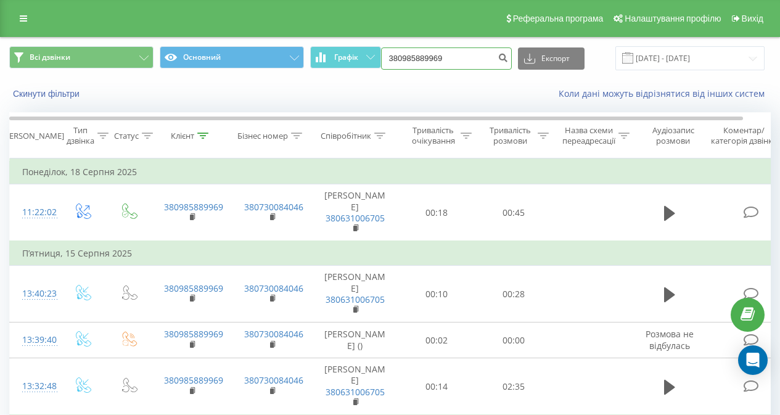
click at [452, 57] on input "380985889969" at bounding box center [446, 58] width 131 height 22
paste input
type input "380985889969"
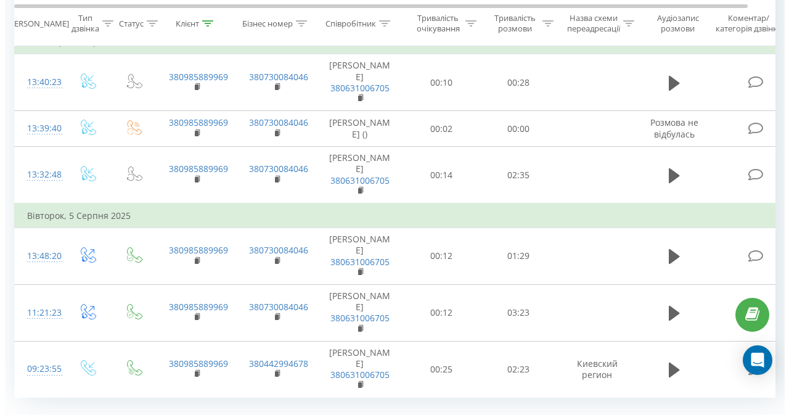
scroll to position [241, 0]
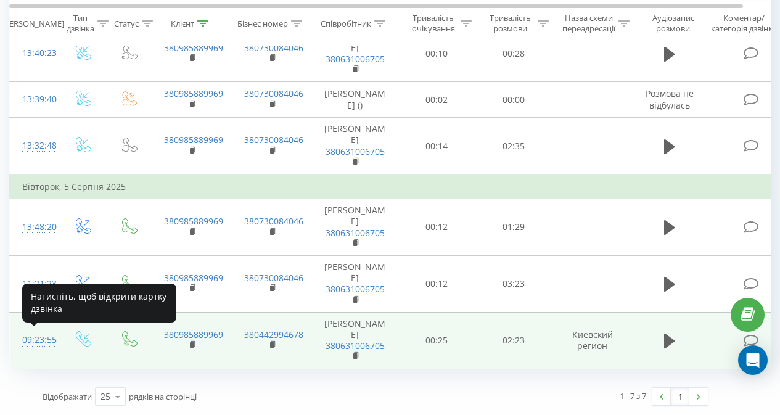
click at [35, 339] on div "09:23:55" at bounding box center [34, 340] width 25 height 24
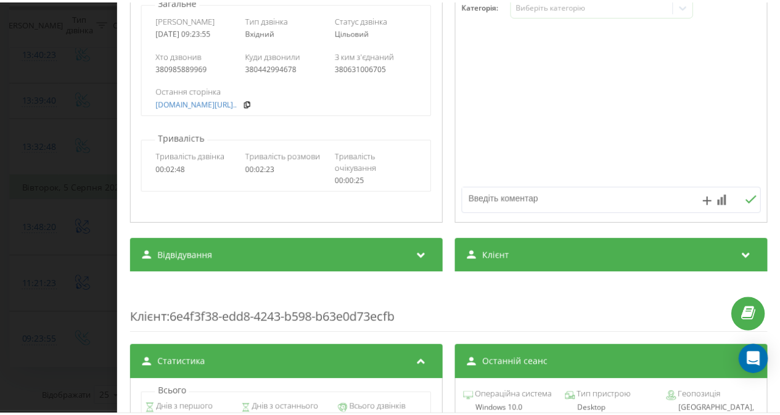
scroll to position [340, 0]
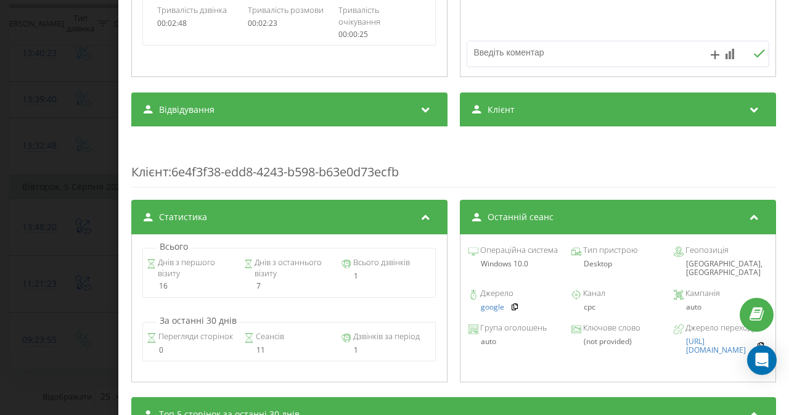
click at [78, 89] on div "Дзвінок : ua15_-1754375035.2106700 1 x - 02:23 00:00 00:00 Транскрипція Для AI-…" at bounding box center [394, 207] width 789 height 415
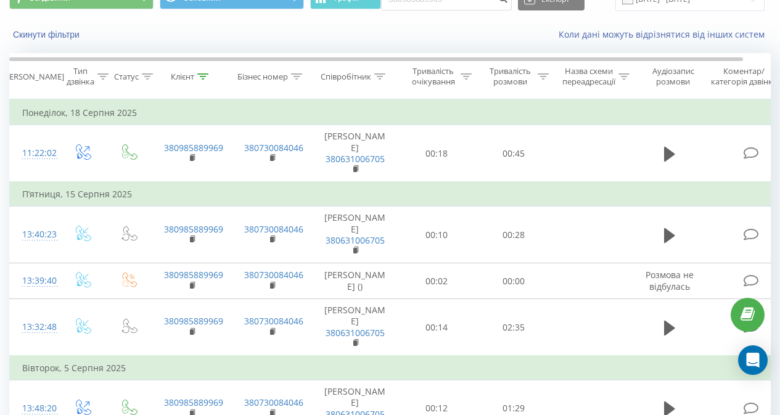
scroll to position [18, 0]
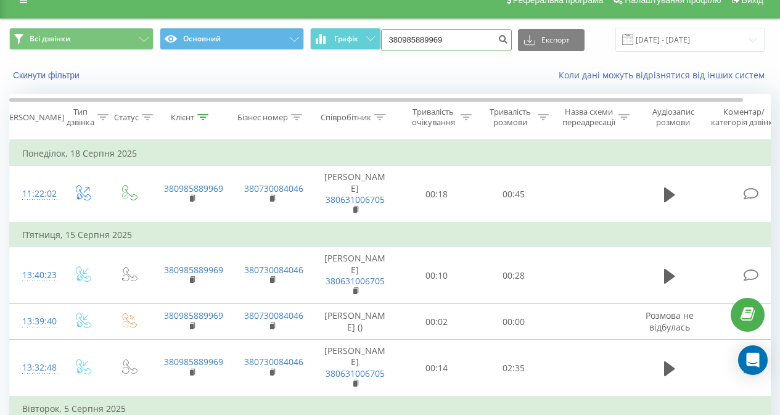
click at [429, 38] on input "380985889969" at bounding box center [446, 40] width 131 height 22
paste input "663351988"
type input "380663351988"
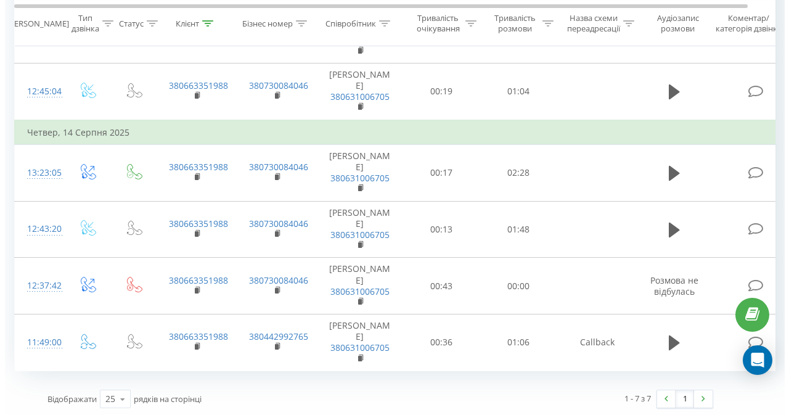
scroll to position [237, 0]
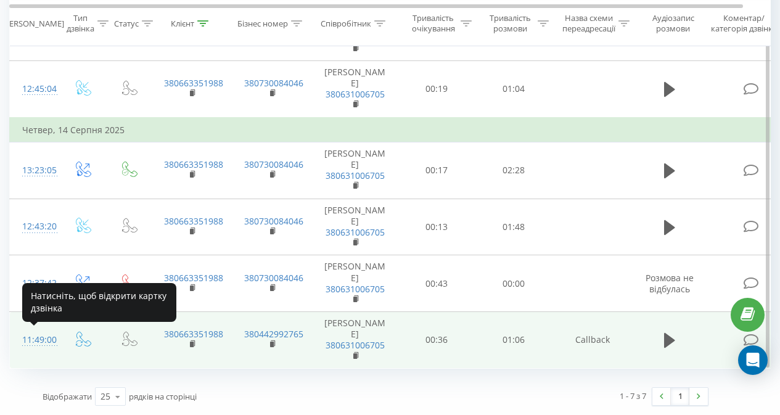
click at [47, 340] on div "11:49:00" at bounding box center [34, 340] width 25 height 24
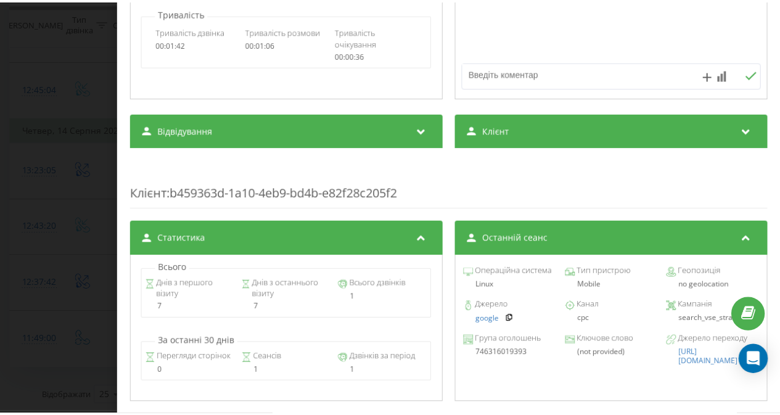
scroll to position [314, 0]
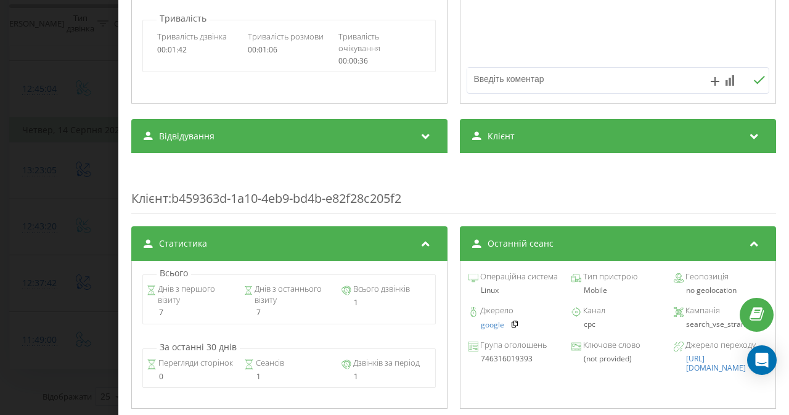
click at [39, 121] on div "Дзвінок : ua14_-1755161340.691166 1 x - 01:19 00:00 00:00 Транскрипція Для AI-а…" at bounding box center [394, 207] width 789 height 415
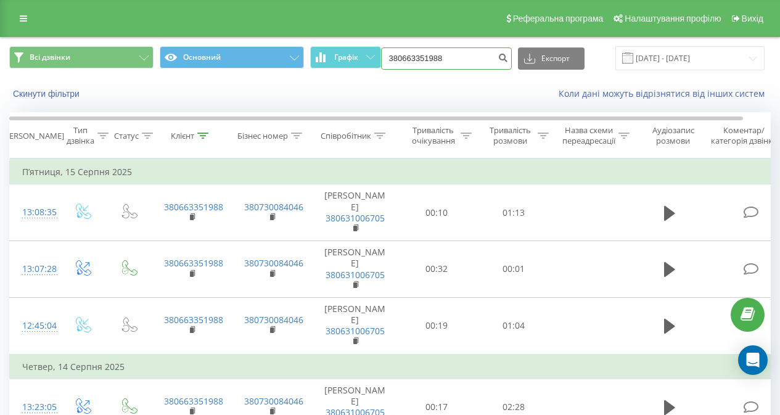
click at [432, 52] on input "380663351988" at bounding box center [446, 58] width 131 height 22
paste input "2405561"
type input "380662405561"
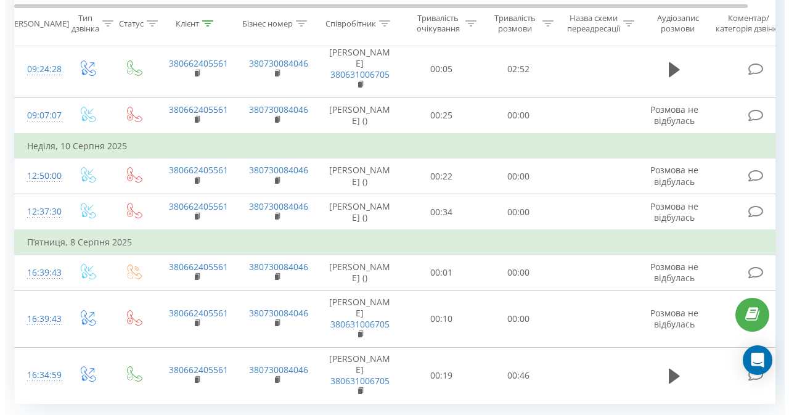
scroll to position [291, 0]
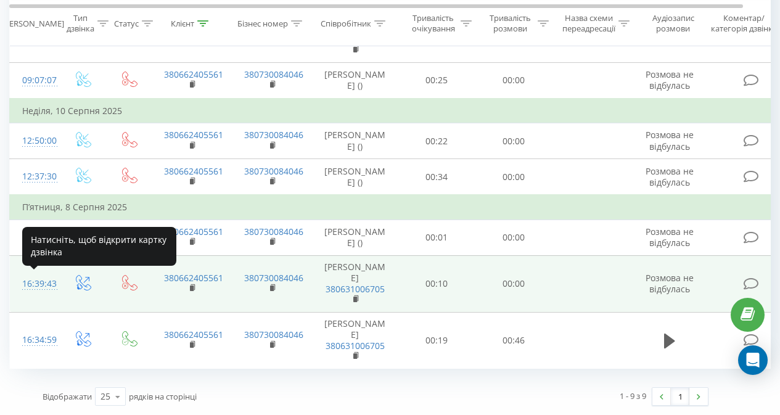
click at [35, 285] on div "16:39:43" at bounding box center [34, 284] width 25 height 24
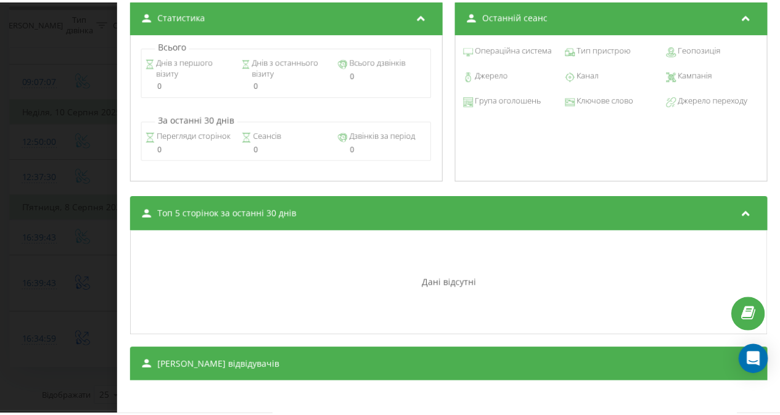
scroll to position [487, 0]
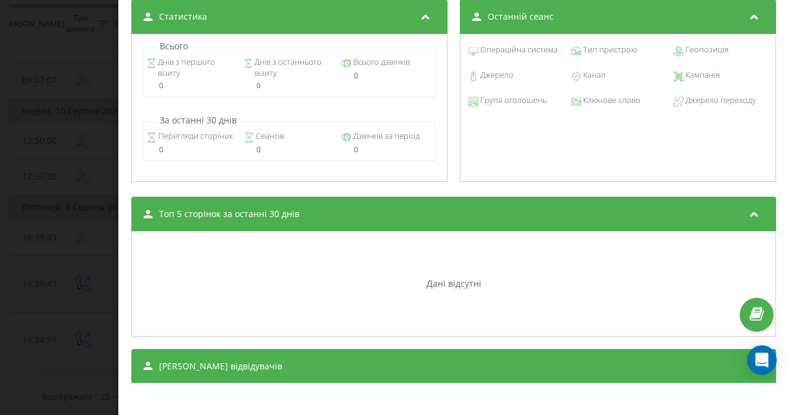
click at [22, 306] on div "Дзвінок : ua5_-1754660383.852861 Транскрипція Для AI-аналізу майбутніх дзвінків…" at bounding box center [394, 207] width 789 height 415
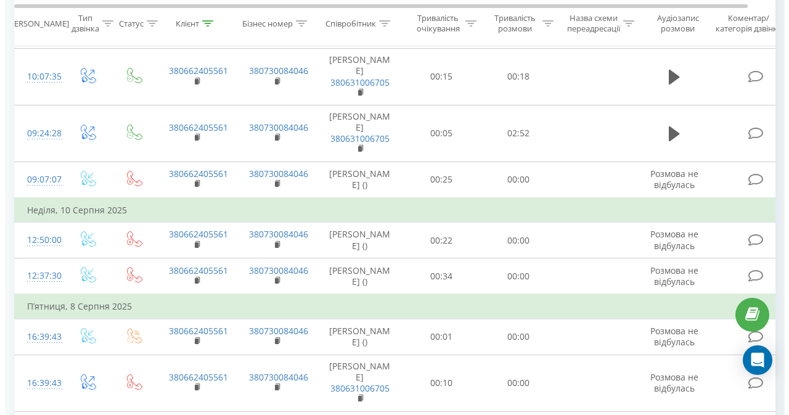
scroll to position [192, 0]
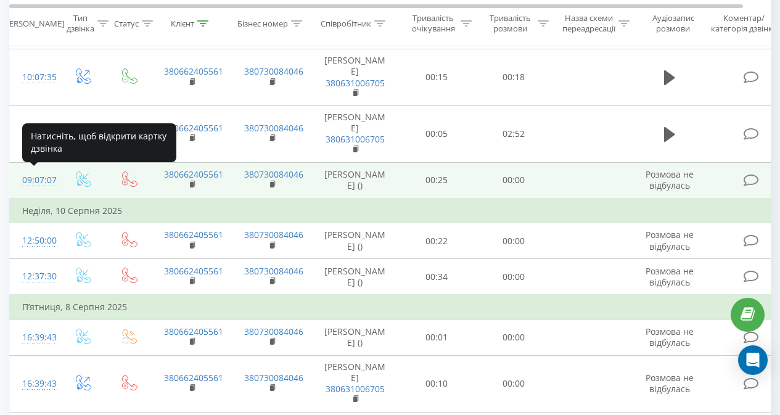
click at [40, 177] on div "09:07:07" at bounding box center [34, 180] width 25 height 24
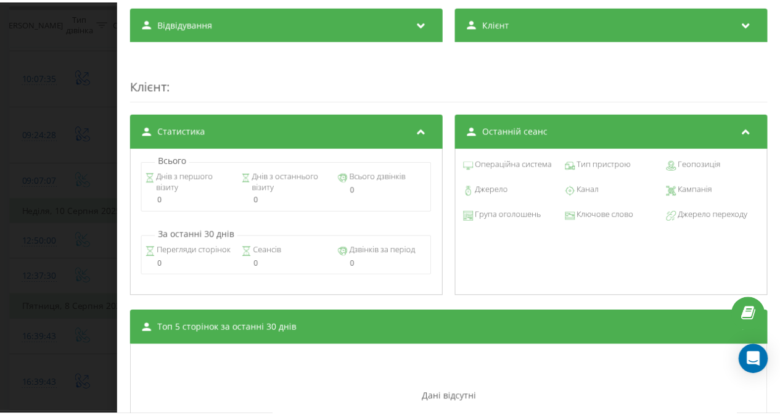
scroll to position [372, 0]
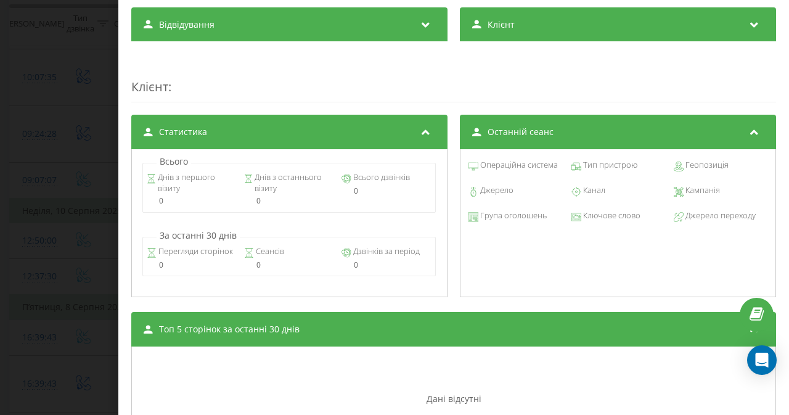
click at [55, 229] on div "Дзвінок : ua9_-1754892427.1184435 Транскрипція Для AI-аналізу майбутніх дзвінкі…" at bounding box center [394, 207] width 789 height 415
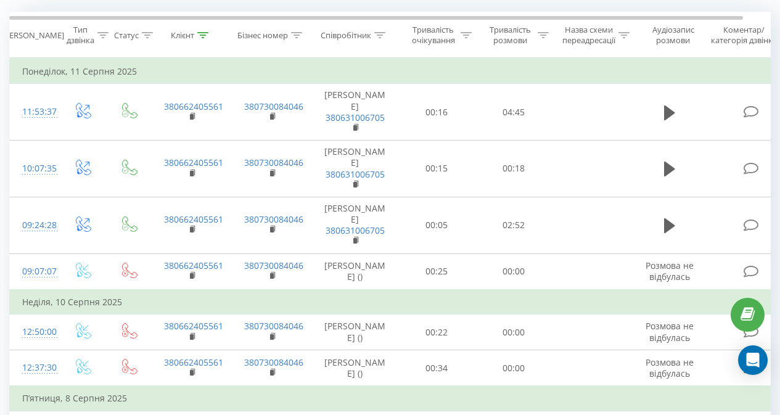
scroll to position [51, 0]
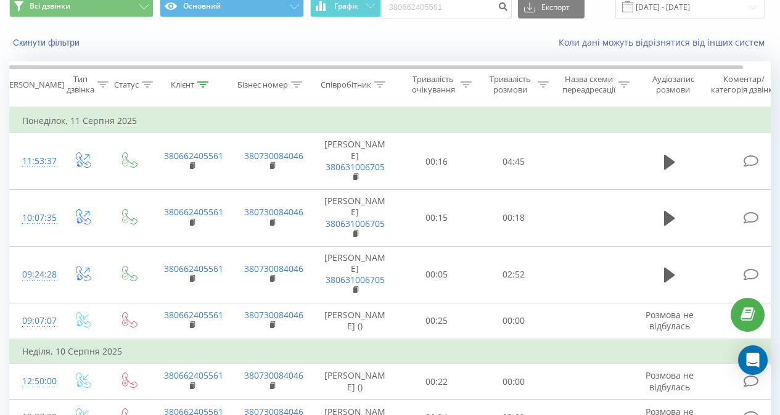
click at [432, 20] on div "Всі дзвінки Основний Графік 380662405561 Експорт .csv .xls .xlsx 21.05.2025 - 2…" at bounding box center [390, 6] width 778 height 41
click at [432, 17] on input "380662405561" at bounding box center [446, 7] width 131 height 22
paste input "73270333"
type input "380673270333"
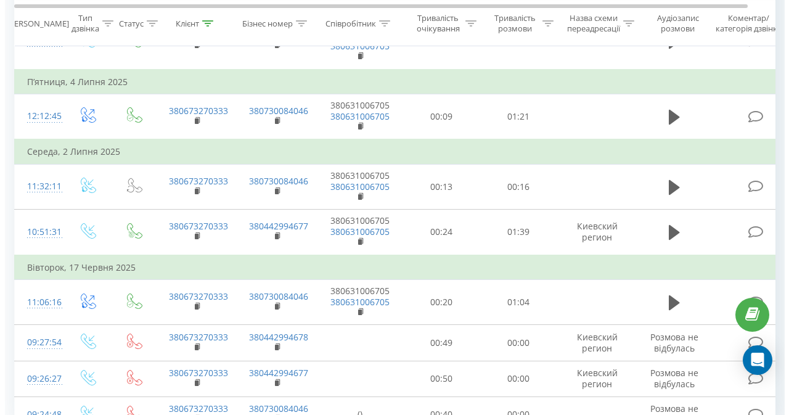
scroll to position [364, 0]
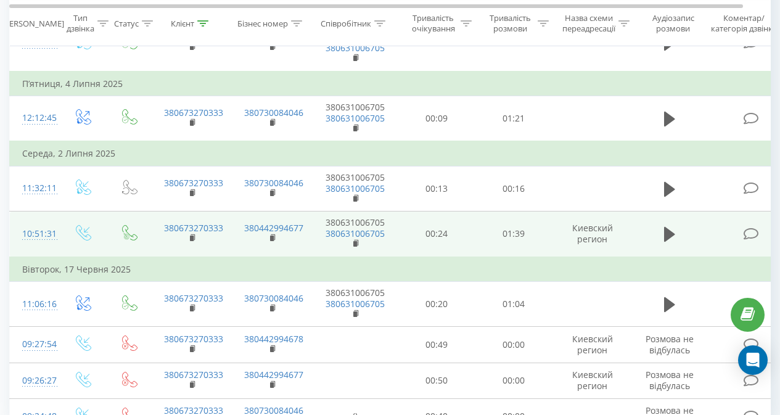
click at [25, 234] on div "10:51:31" at bounding box center [34, 234] width 25 height 24
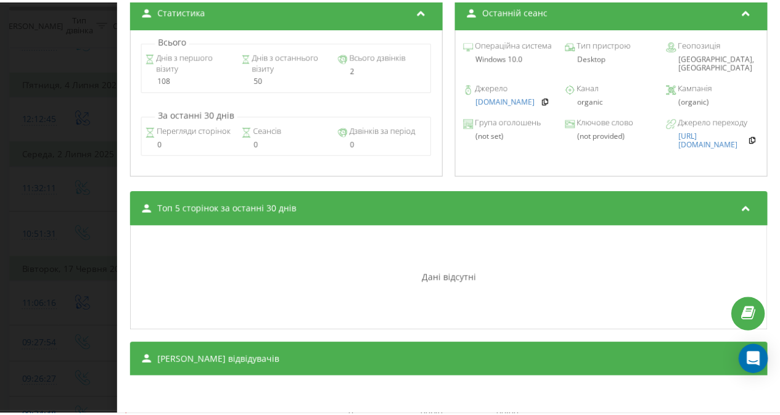
scroll to position [552, 0]
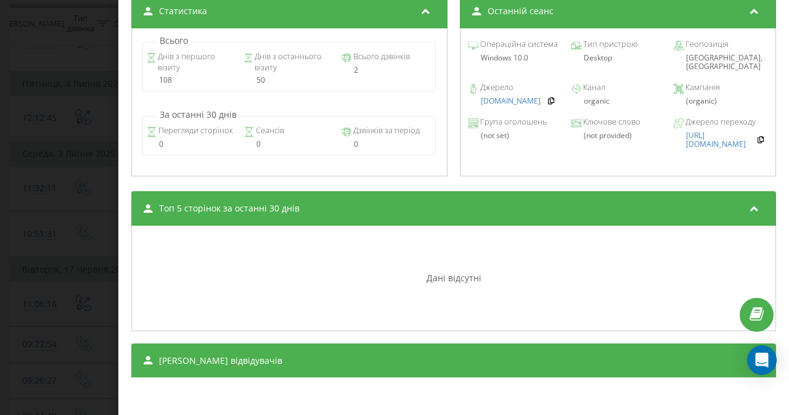
click at [75, 291] on div "Дзвінок : ua7_-1751442691.5649038 1 x - 01:40 00:00 00:00 Транскрипція Для AI-а…" at bounding box center [394, 207] width 789 height 415
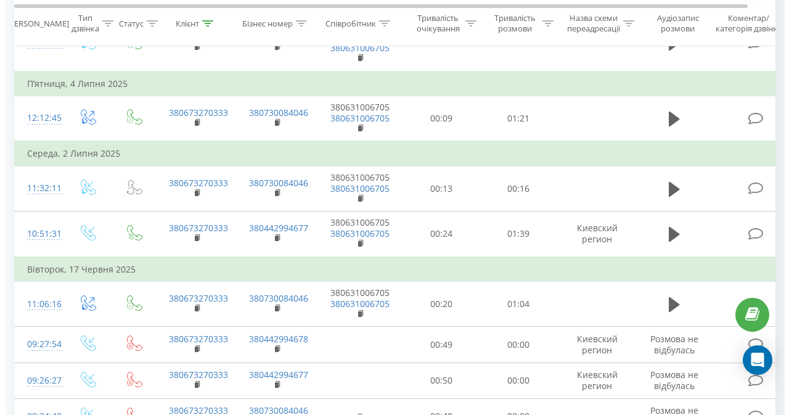
scroll to position [430, 0]
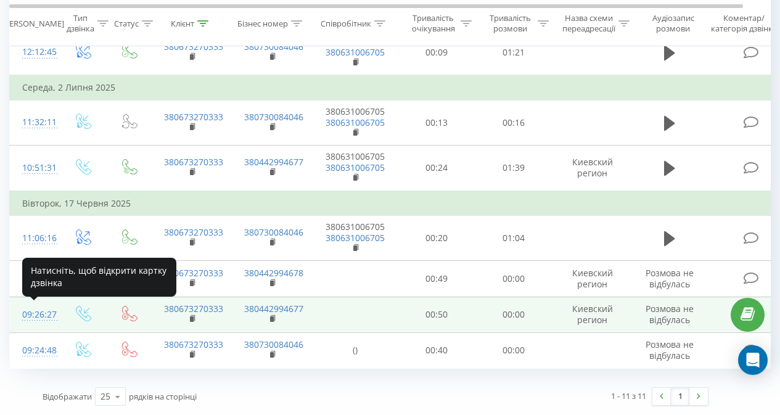
click at [25, 314] on div "09:26:27" at bounding box center [34, 315] width 25 height 24
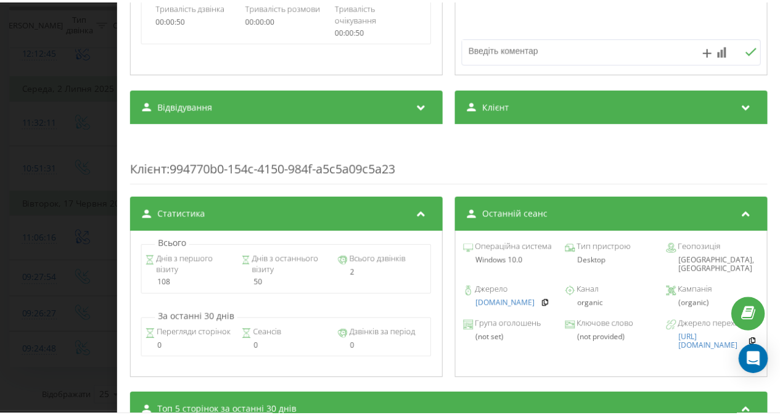
scroll to position [284, 0]
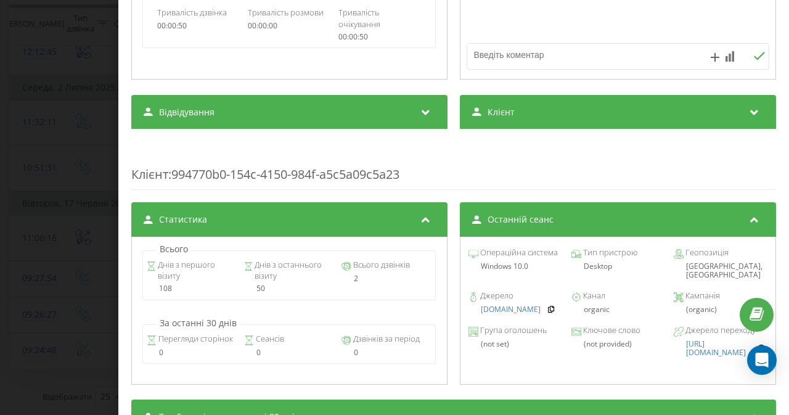
click at [63, 112] on div "Дзвінок : ua1_-1750141587.3099709 Транскрипція Для AI-аналізу майбутніх дзвінкі…" at bounding box center [394, 207] width 789 height 415
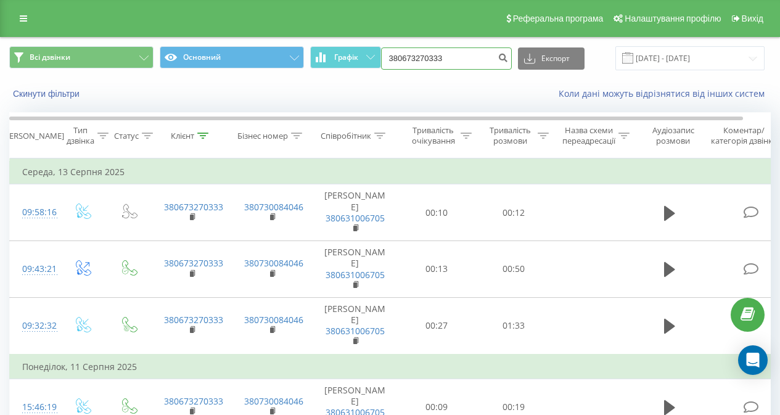
click at [449, 51] on input "380673270333" at bounding box center [446, 58] width 131 height 22
paste input "60762064"
type input "380660762064"
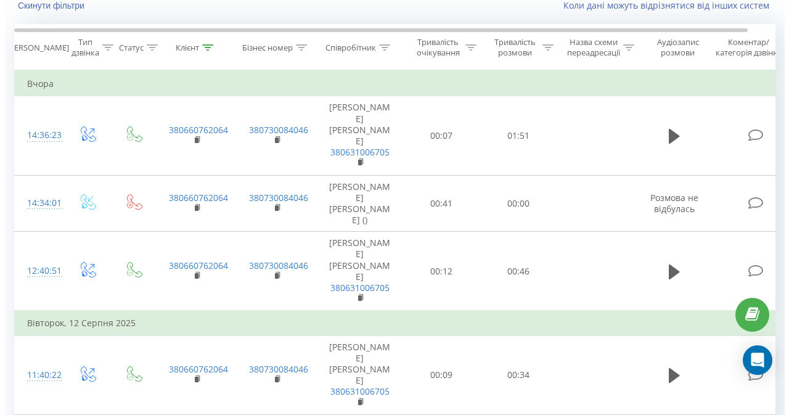
scroll to position [103, 0]
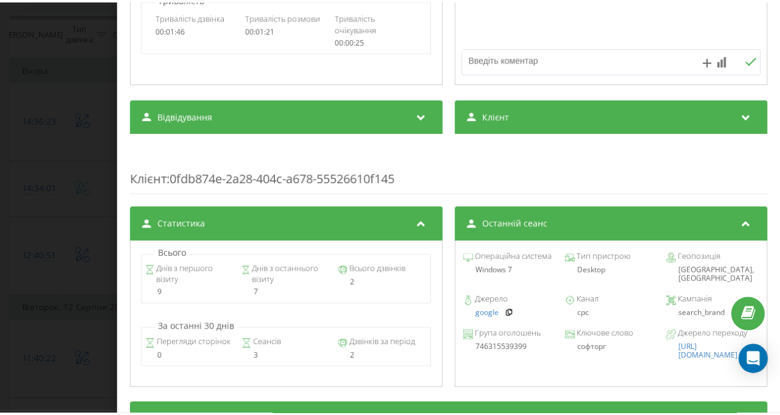
scroll to position [404, 0]
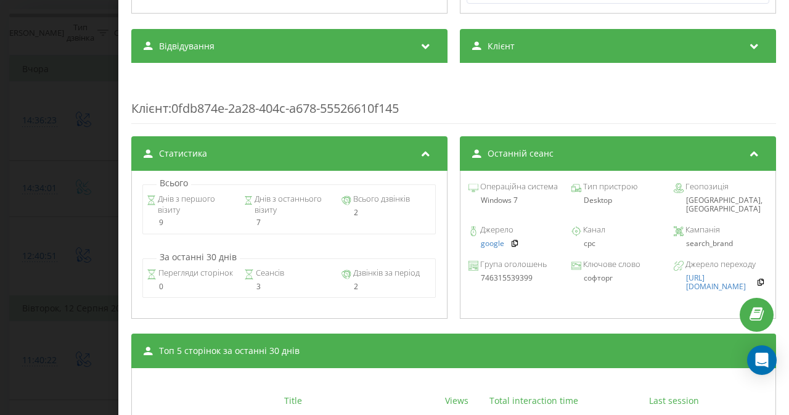
click at [71, 103] on div "Дзвінок : ua6_-1754987550.1505958 1 x - 01:22 00:00 00:00 Транскрипція Для AI-а…" at bounding box center [394, 207] width 789 height 415
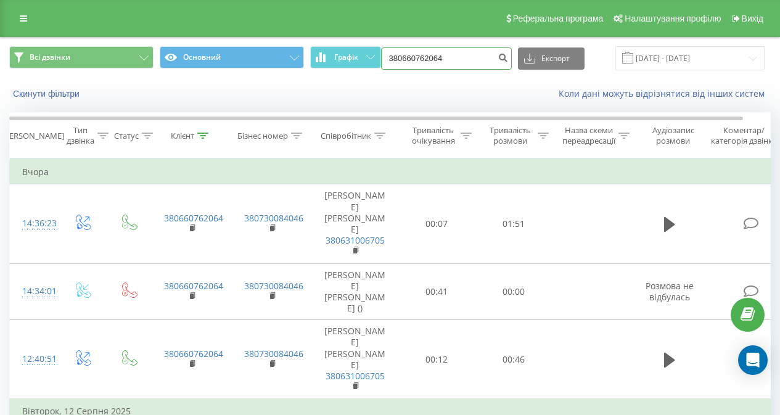
click at [458, 49] on input "380660762064" at bounding box center [446, 58] width 131 height 22
paste input "953532427"
type input "380953532427"
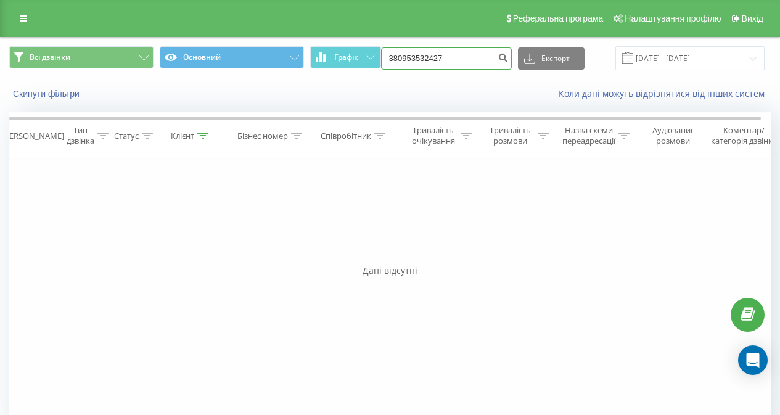
click at [396, 59] on input "380953532427" at bounding box center [446, 58] width 131 height 22
paste input "667078665"
type input "380667078665"
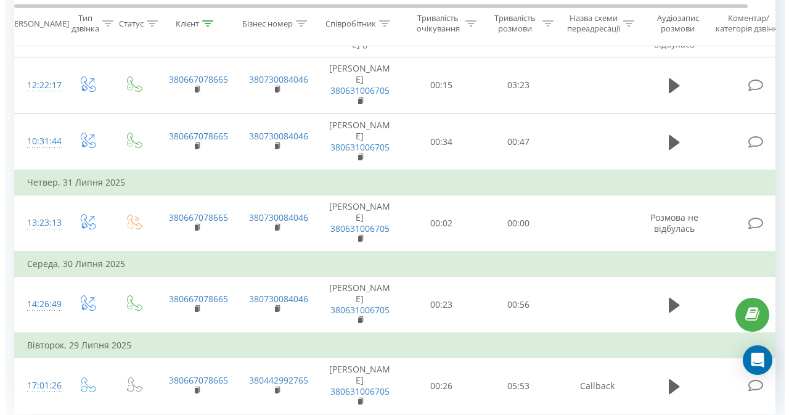
scroll to position [484, 0]
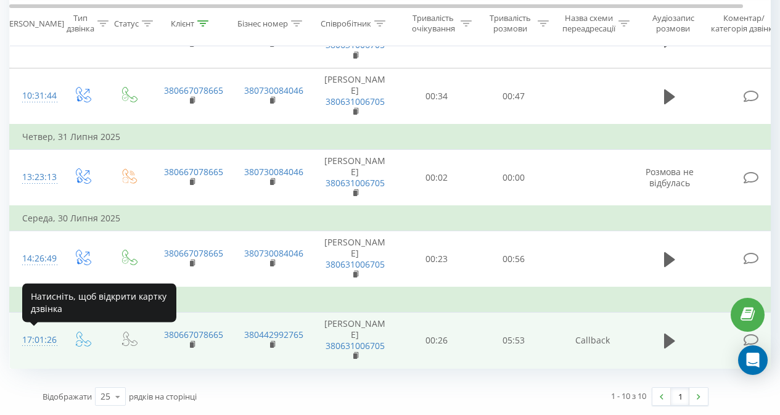
click at [33, 341] on div "17:01:26" at bounding box center [34, 340] width 25 height 24
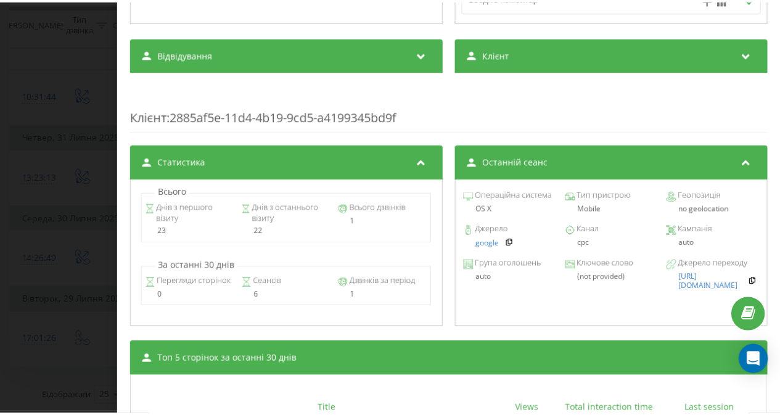
scroll to position [397, 0]
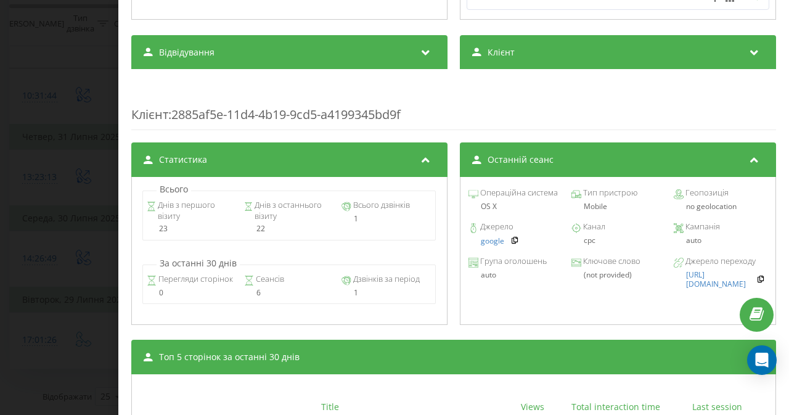
click at [76, 1] on div "Дзвінок : ua12_-1753797686.1295376 1 x - 06:02 00:00 00:00 Транскрипція Для AI-…" at bounding box center [394, 207] width 789 height 415
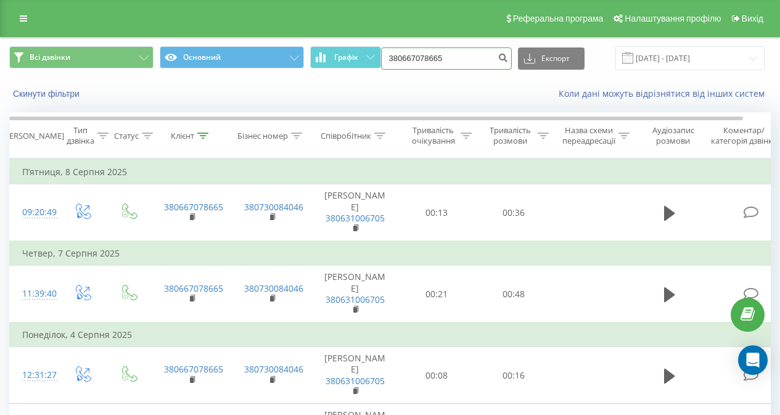
click at [449, 59] on input "380667078665" at bounding box center [446, 58] width 131 height 22
paste input "73270333"
type input "380673270333"
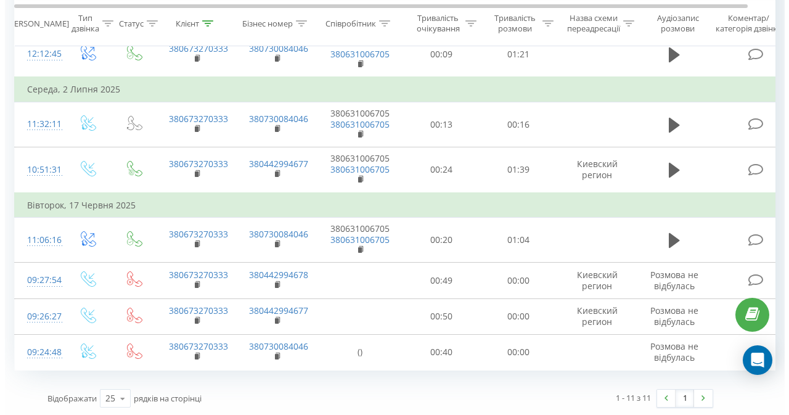
scroll to position [430, 0]
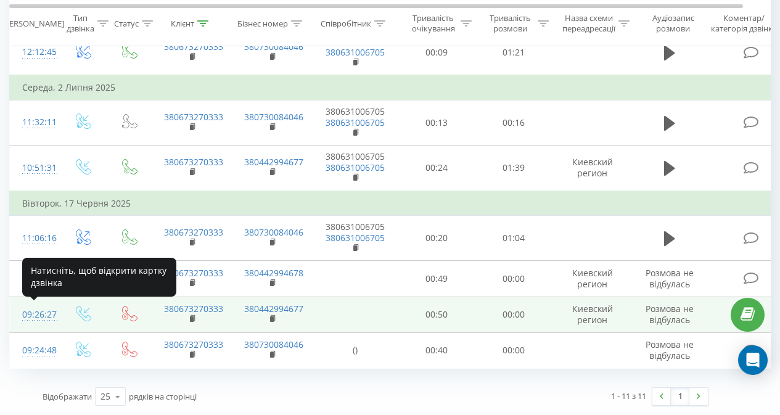
click at [34, 310] on div "09:26:27" at bounding box center [34, 315] width 25 height 24
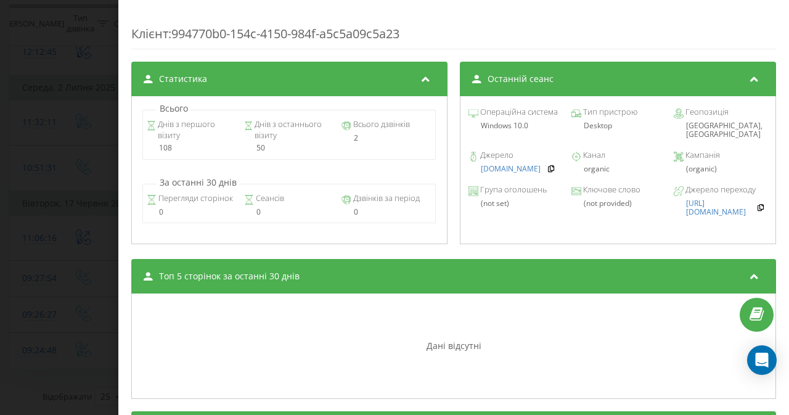
scroll to position [447, 0]
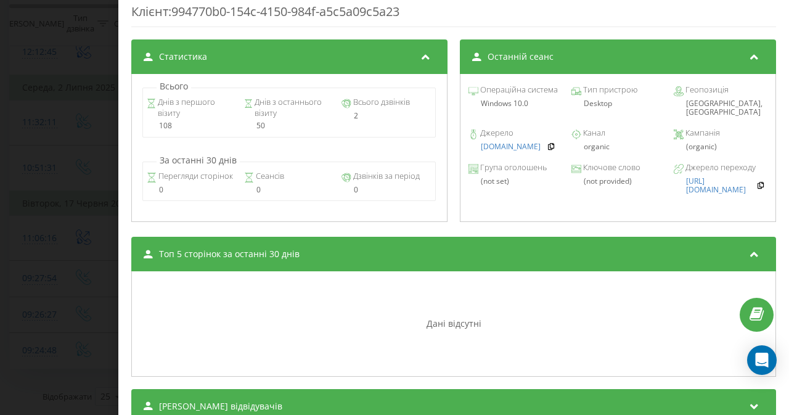
drag, startPoint x: 73, startPoint y: 279, endPoint x: 52, endPoint y: 274, distance: 22.0
click at [52, 274] on div "Дзвінок : ua1_-1750141587.3099709 Транскрипція Для AI-аналізу майбутніх дзвінкі…" at bounding box center [394, 207] width 789 height 415
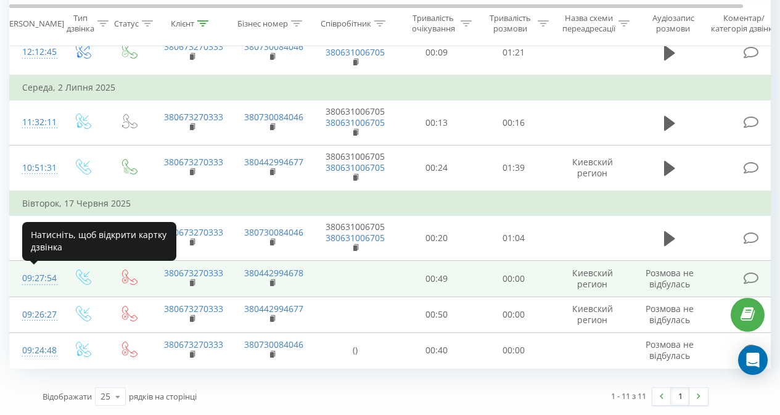
click at [38, 276] on div "09:27:54" at bounding box center [34, 278] width 25 height 24
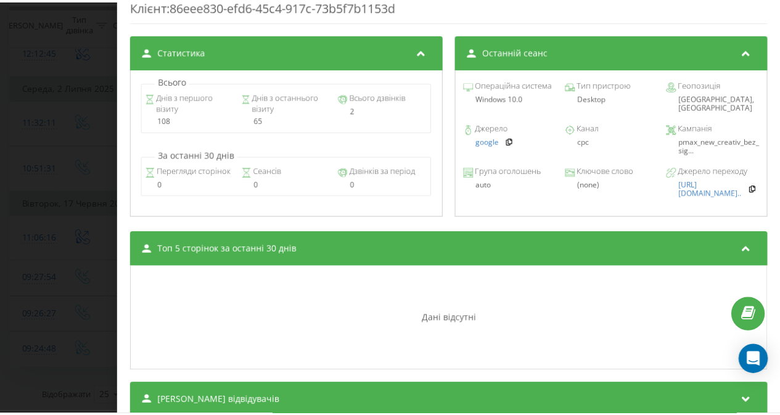
scroll to position [452, 0]
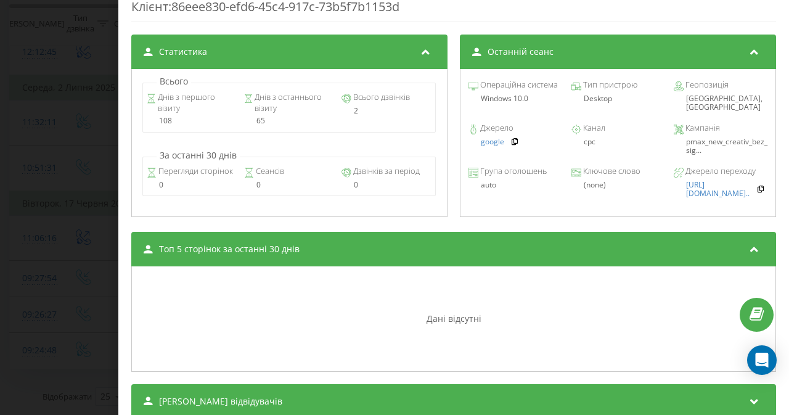
click at [89, 221] on div "Дзвінок : ua1_-1750141674.3100227 Транскрипція Для AI-аналізу майбутніх дзвінкі…" at bounding box center [394, 207] width 789 height 415
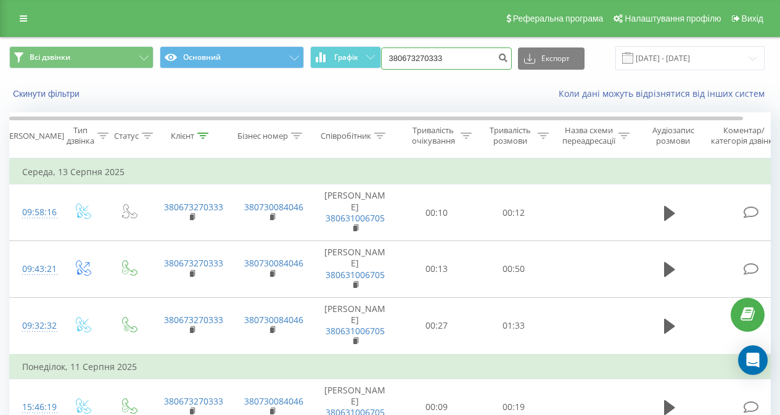
click at [442, 52] on input "380673270333" at bounding box center [446, 58] width 131 height 22
paste input "972296941"
type input "380972296941"
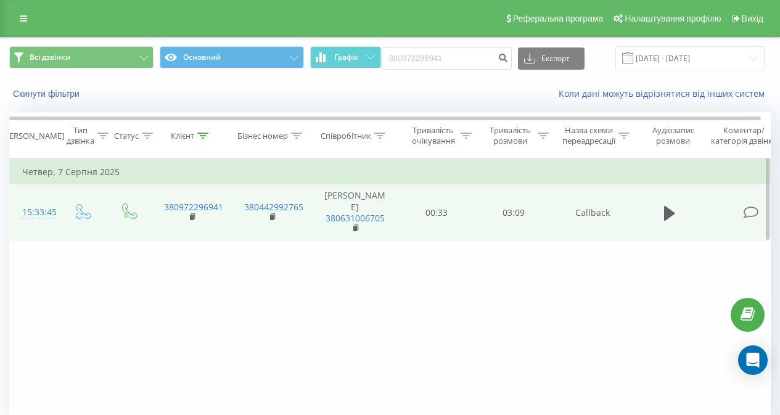
click at [39, 210] on div "15:33:45" at bounding box center [34, 212] width 25 height 24
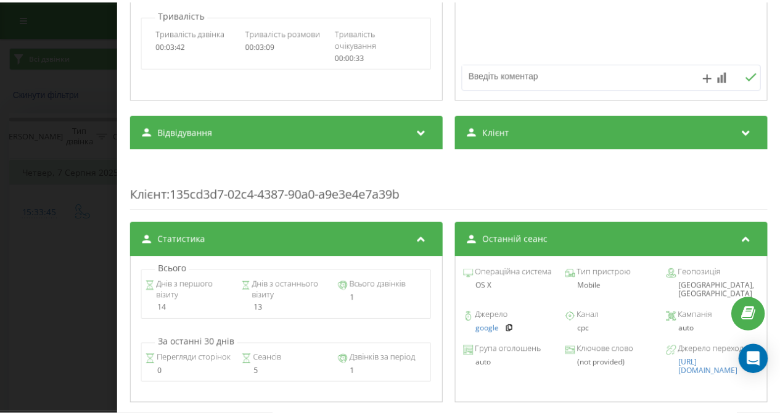
scroll to position [319, 0]
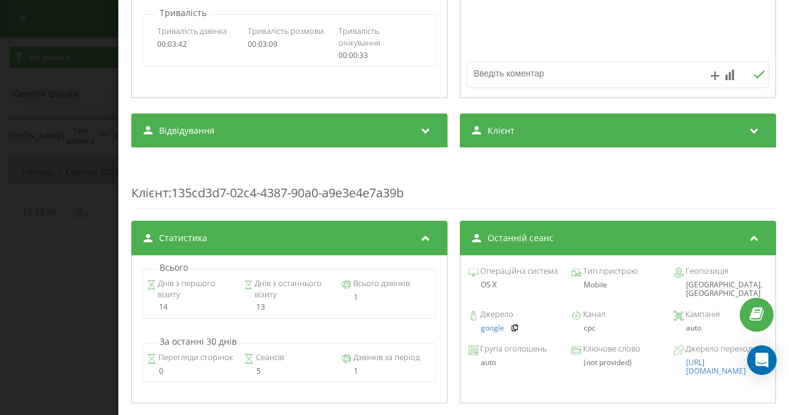
click at [52, 139] on div "Дзвінок : ua0_-1754570025.558160 1 x - 03:17 00:00 00:00 Транскрипція Для AI-ан…" at bounding box center [394, 207] width 789 height 415
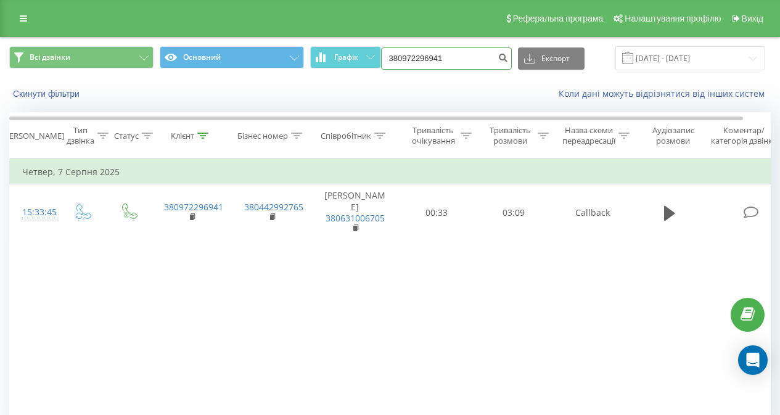
click at [400, 56] on input "380972296941" at bounding box center [446, 58] width 131 height 22
paste input "39613309"
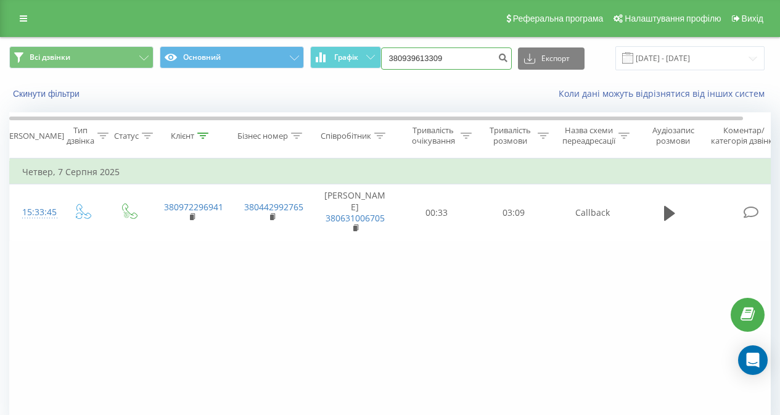
type input "380939613309"
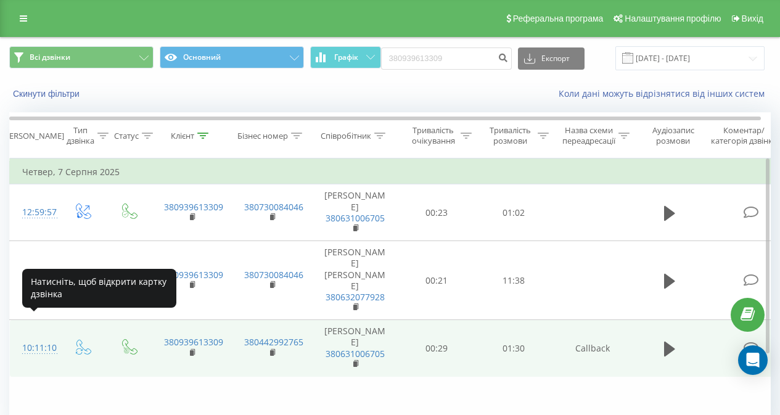
click at [46, 336] on div "10:11:10" at bounding box center [34, 348] width 25 height 24
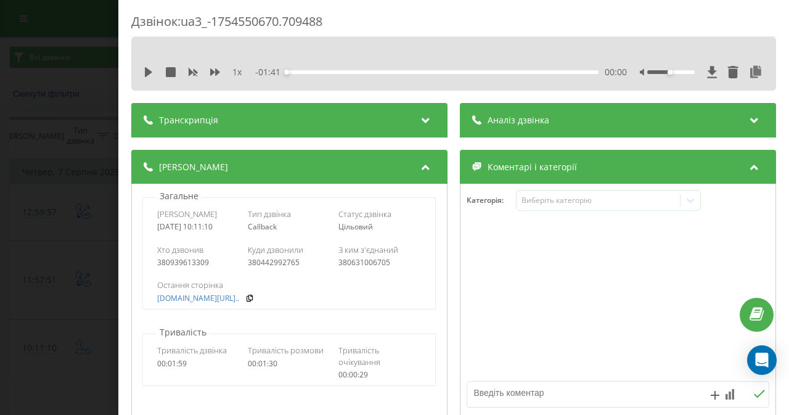
click at [59, 145] on div "Дзвінок : ua3_-1754550670.709488 1 x - 01:41 00:00 00:00 Транскрипція Для AI-ан…" at bounding box center [394, 207] width 789 height 415
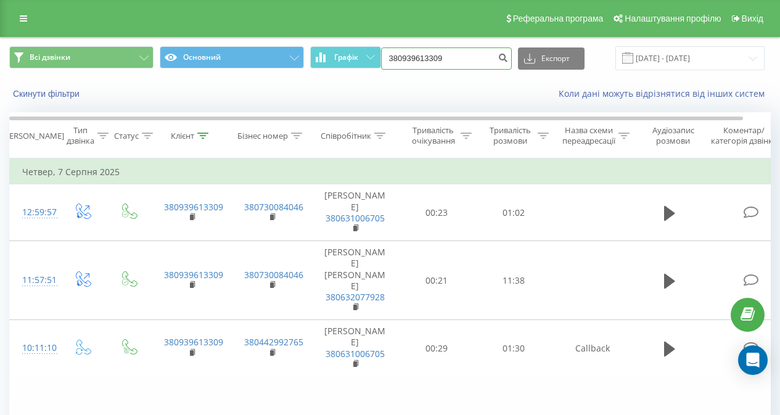
click at [418, 59] on input "380939613309" at bounding box center [446, 58] width 131 height 22
paste input "77486051"
type input "380977486051"
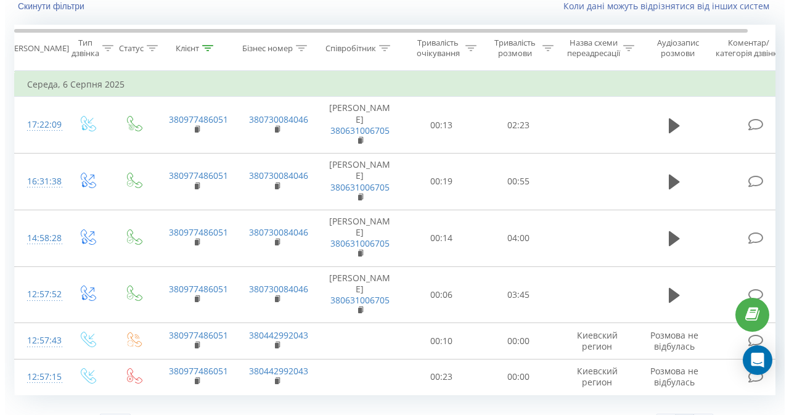
scroll to position [114, 0]
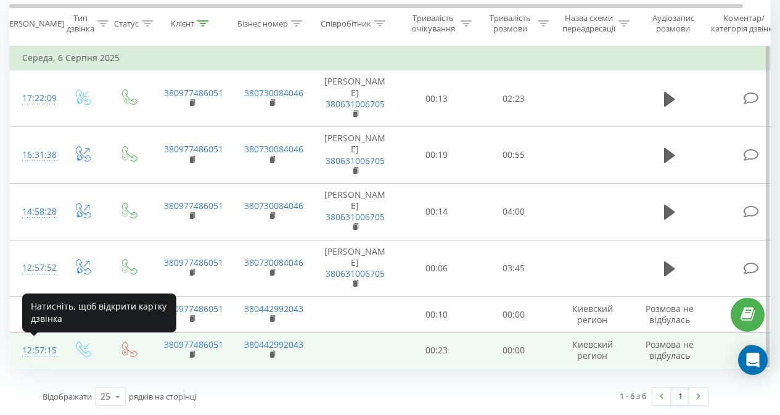
click at [32, 353] on div "12:57:15" at bounding box center [34, 350] width 25 height 24
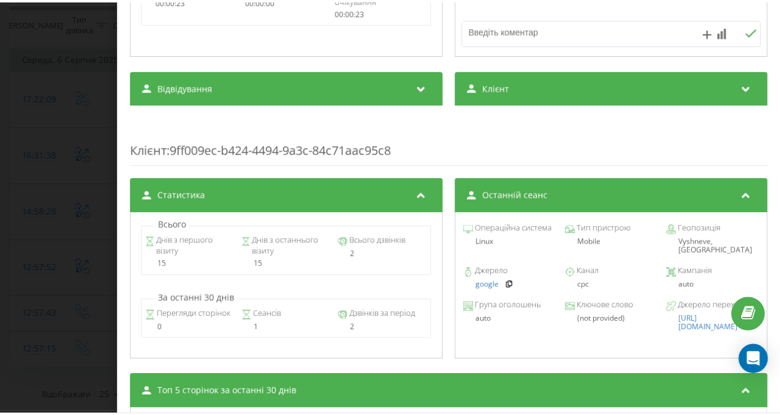
scroll to position [317, 0]
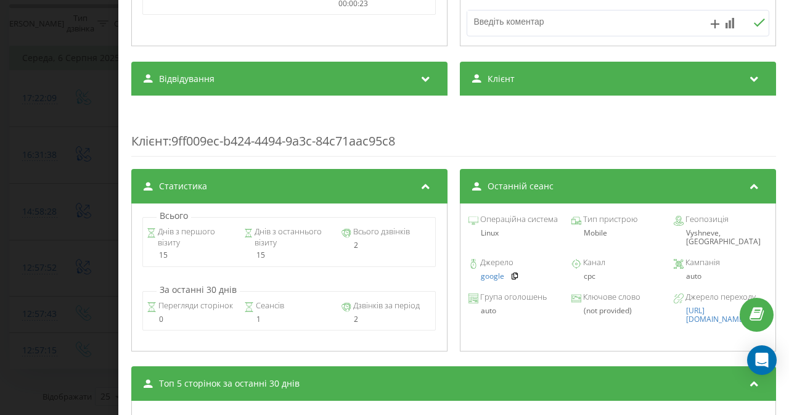
click at [63, 168] on div "Дзвінок : ua12_-1754474235.294759 Транскрипція Для AI-аналізу майбутніх дзвінкі…" at bounding box center [394, 207] width 789 height 415
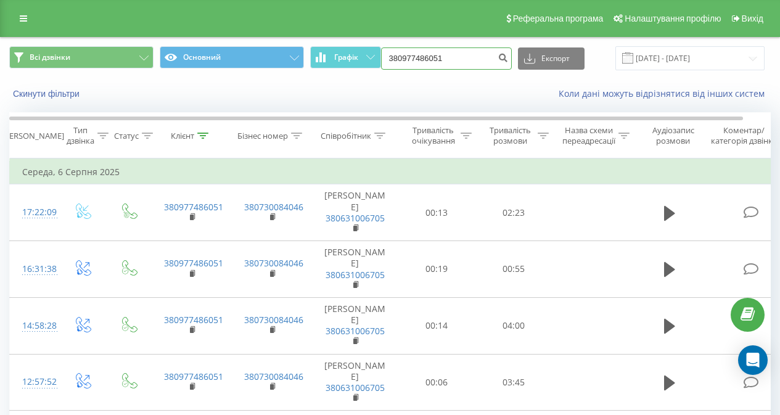
click at [434, 54] on input "380977486051" at bounding box center [446, 58] width 131 height 22
paste input "667078665"
type input "380667078665"
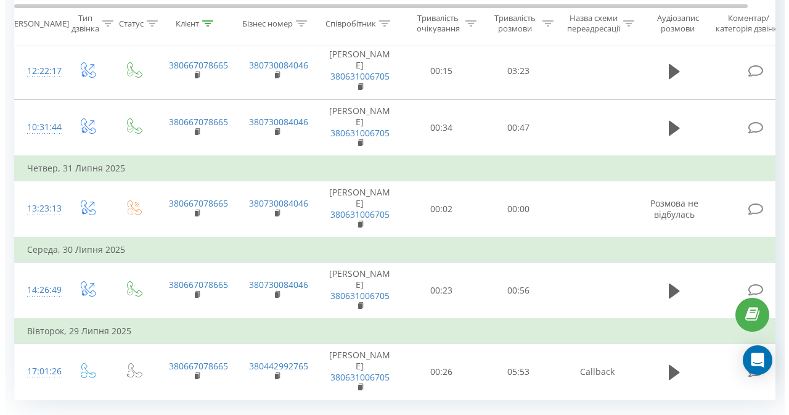
scroll to position [484, 0]
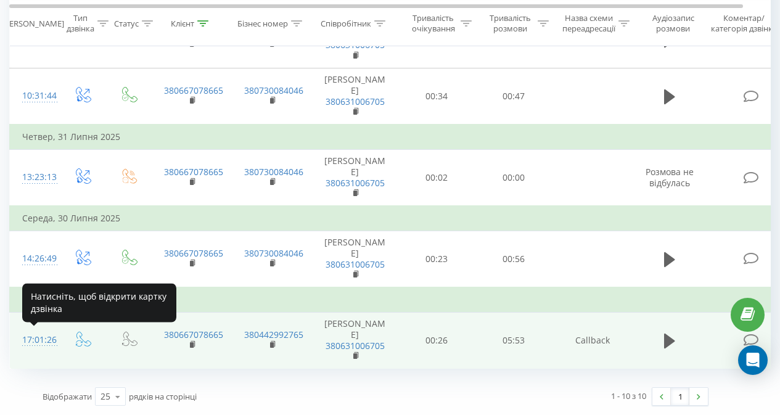
click at [36, 337] on div "17:01:26" at bounding box center [34, 340] width 25 height 24
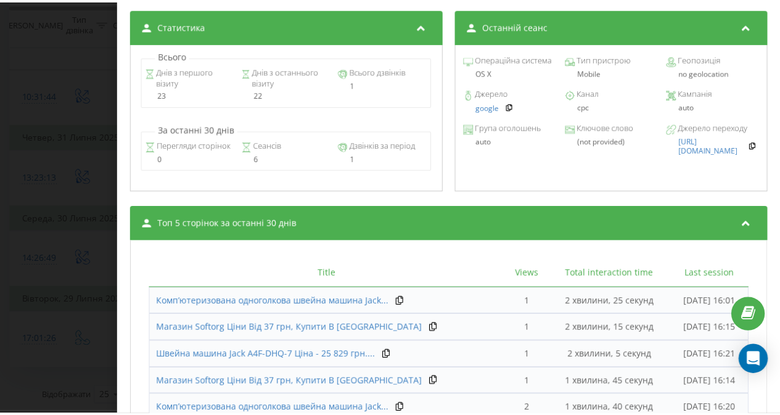
scroll to position [530, 0]
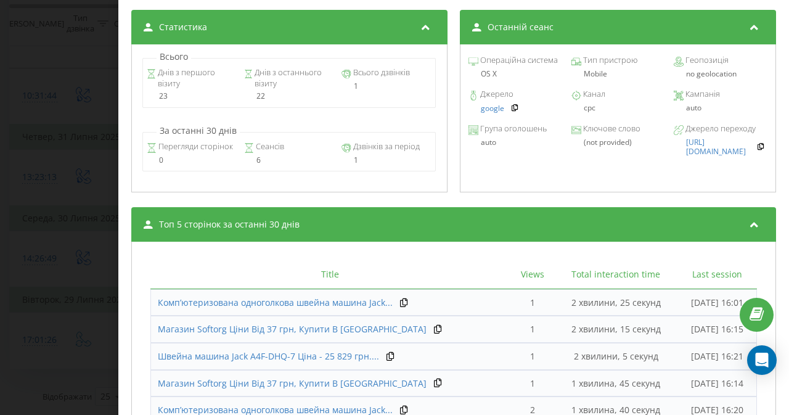
click at [108, 142] on div "Дзвінок : ua12_-1753797686.1295376 1 x - 06:02 00:00 00:00 Транскрипція Для AI-…" at bounding box center [394, 207] width 789 height 415
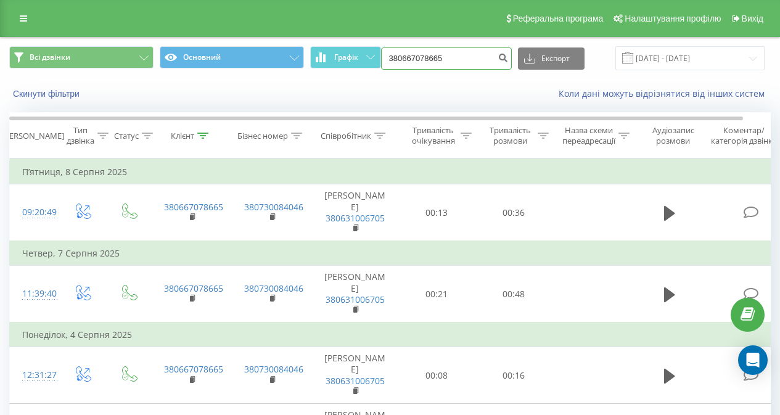
click at [422, 52] on input "380667078665" at bounding box center [446, 58] width 131 height 22
paste input "79694192"
type input "380679694192"
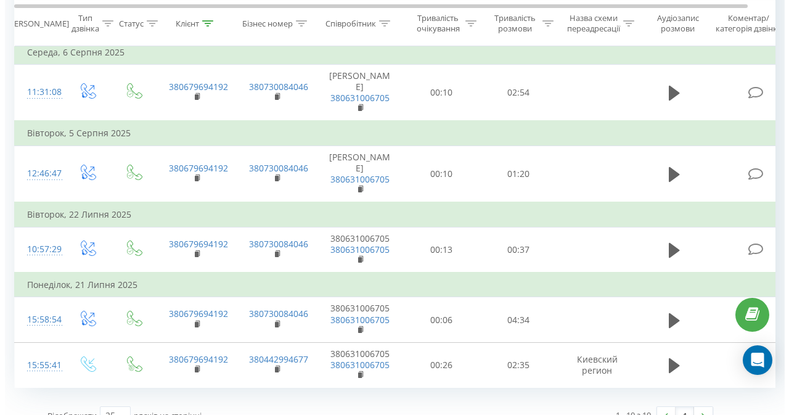
scroll to position [497, 0]
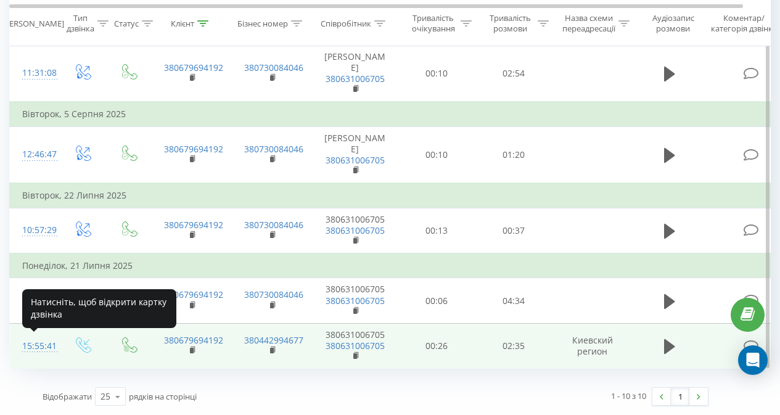
click at [47, 351] on div at bounding box center [34, 351] width 25 height 1
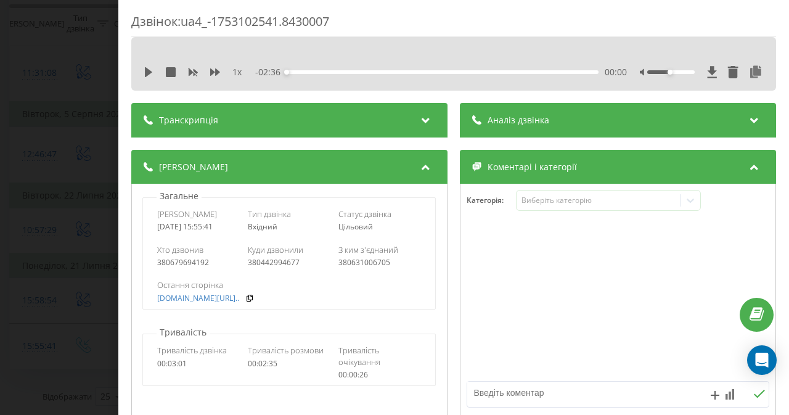
click at [82, 123] on div "Дзвінок : ua4_-1753102541.8430007 1 x - 02:36 00:00 00:00 Транскрипція Для AI-а…" at bounding box center [394, 207] width 789 height 415
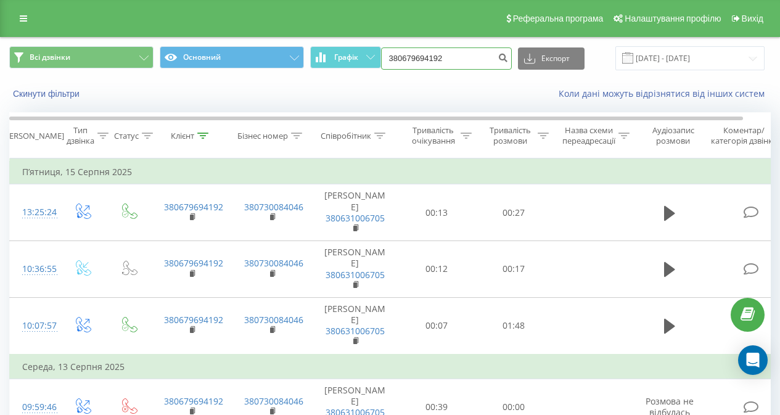
click at [409, 63] on input "380679694192" at bounding box center [446, 58] width 131 height 22
paste input "973647827"
type input "380973647827"
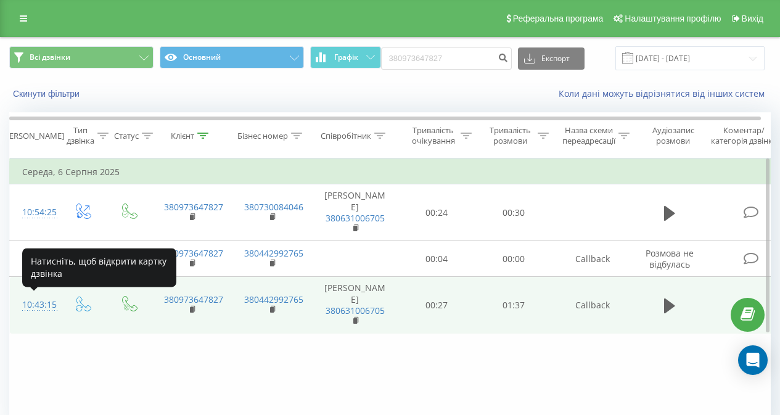
click at [32, 302] on div "10:43:15" at bounding box center [34, 305] width 25 height 24
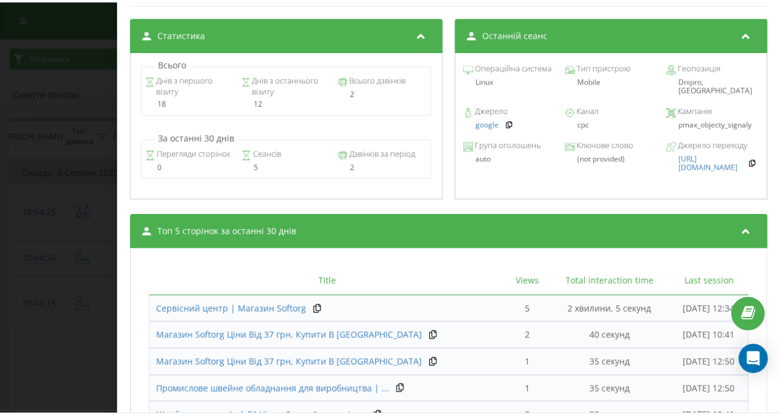
scroll to position [523, 0]
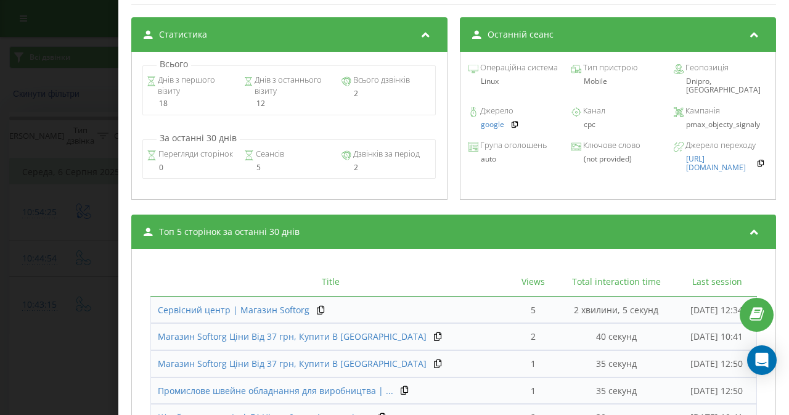
click at [91, 227] on div "Дзвінок : ua14_-1754466195.605540 1 x - 01:48 00:00 00:00 Транскрипція Для AI-а…" at bounding box center [394, 207] width 789 height 415
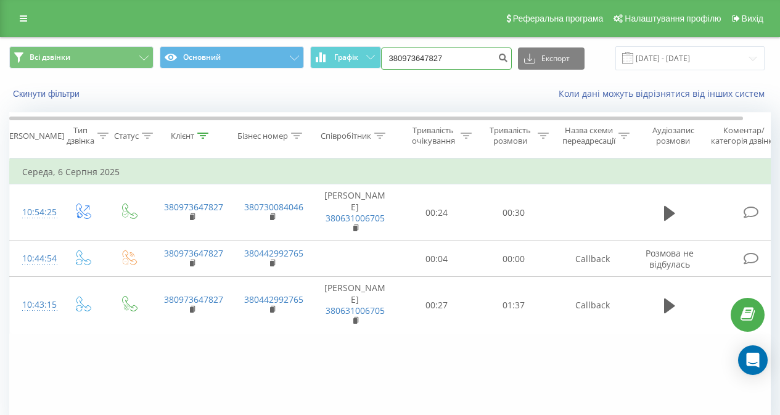
click at [395, 65] on input "380973647827" at bounding box center [446, 58] width 131 height 22
paste input "66311483"
type input "380966311483"
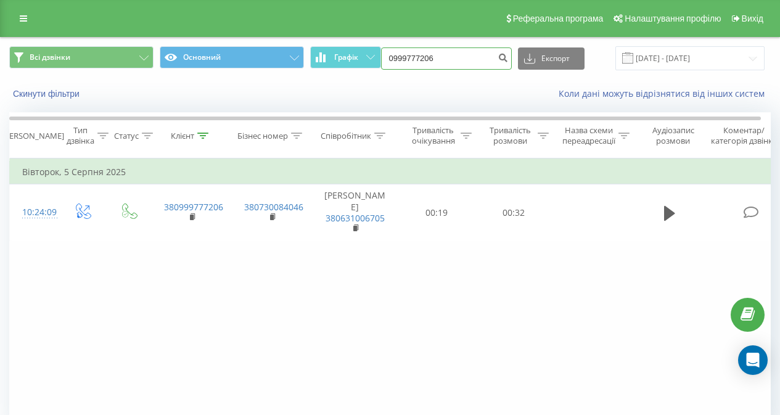
click at [422, 64] on input "0999777206" at bounding box center [446, 58] width 131 height 22
paste input "380682486070"
type input "380682486070"
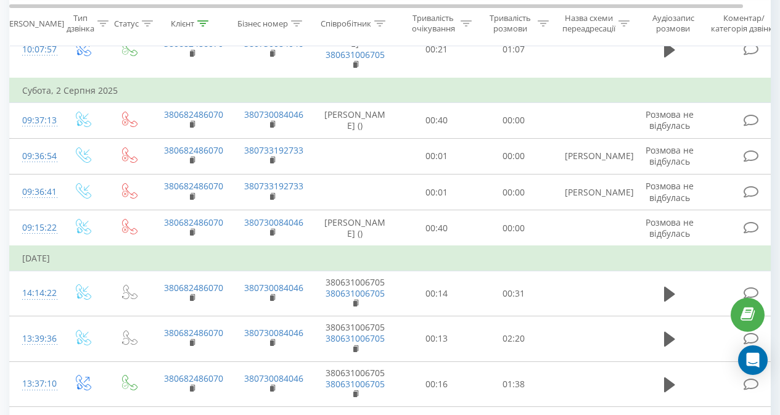
scroll to position [447, 0]
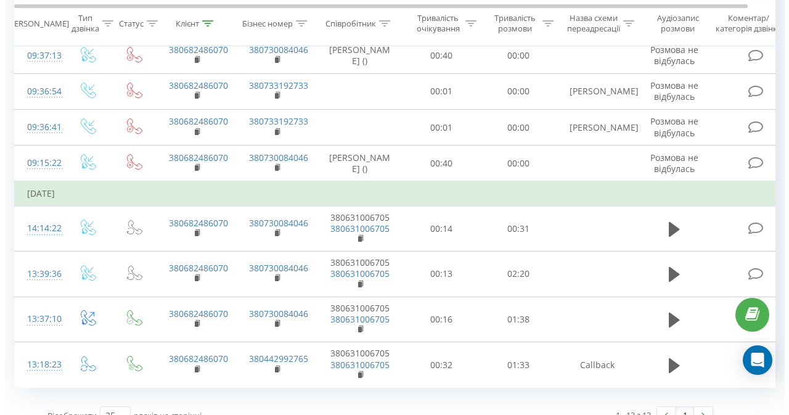
scroll to position [523, 0]
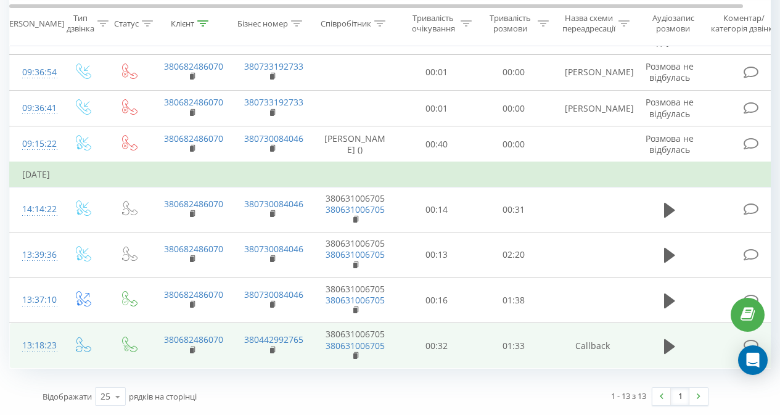
click at [47, 340] on div "13:18:23" at bounding box center [34, 345] width 25 height 24
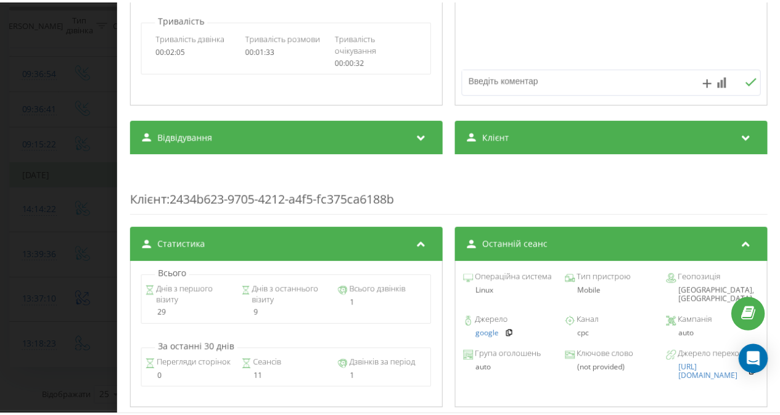
scroll to position [326, 0]
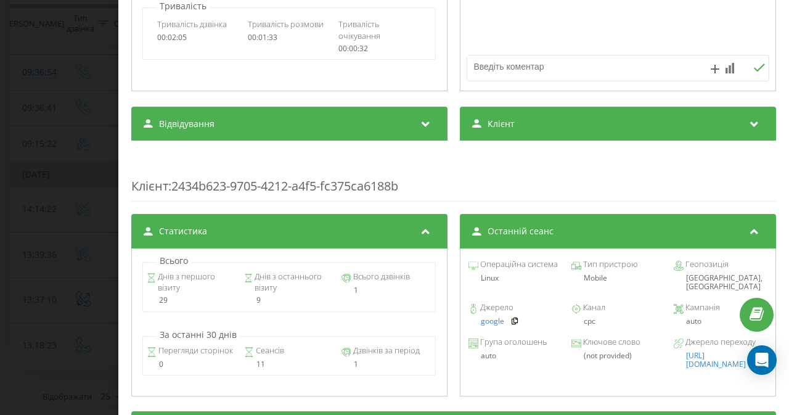
drag, startPoint x: 123, startPoint y: 97, endPoint x: 115, endPoint y: 97, distance: 7.4
click at [115, 97] on div "Дзвінок : ua1_-1753265902.296610 1 x - 01:42 00:00 00:00 Транскрипція Для AI-ан…" at bounding box center [394, 207] width 789 height 415
click at [42, 179] on div "Дзвінок : ua1_-1753265902.296610 1 x - 01:42 00:00 00:00 Транскрипція Для AI-ан…" at bounding box center [394, 207] width 789 height 415
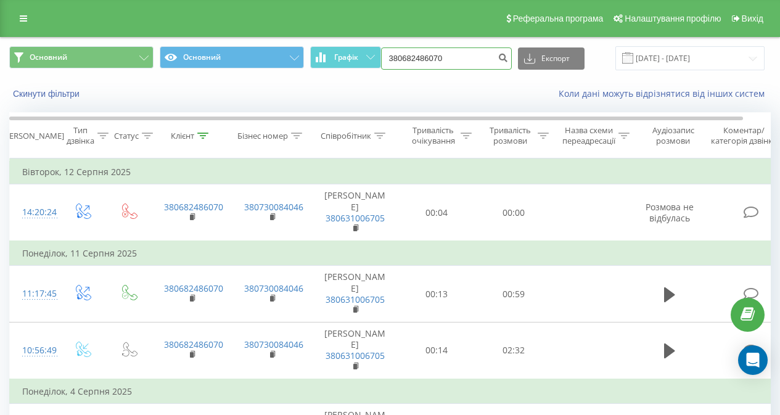
click at [434, 58] on input "380682486070" at bounding box center [446, 58] width 131 height 22
paste input "75585229"
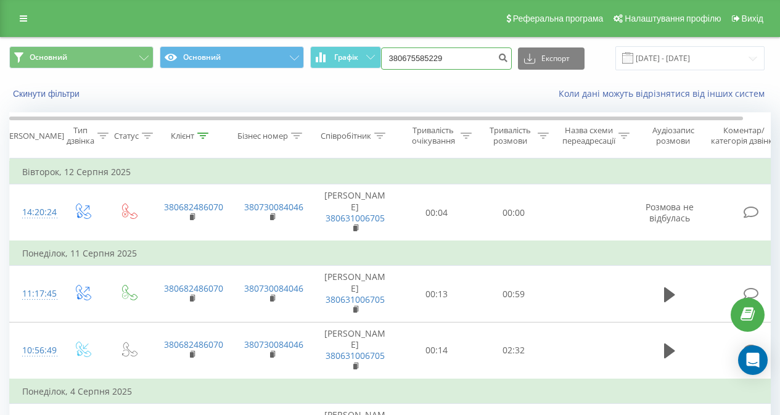
type input "380675585229"
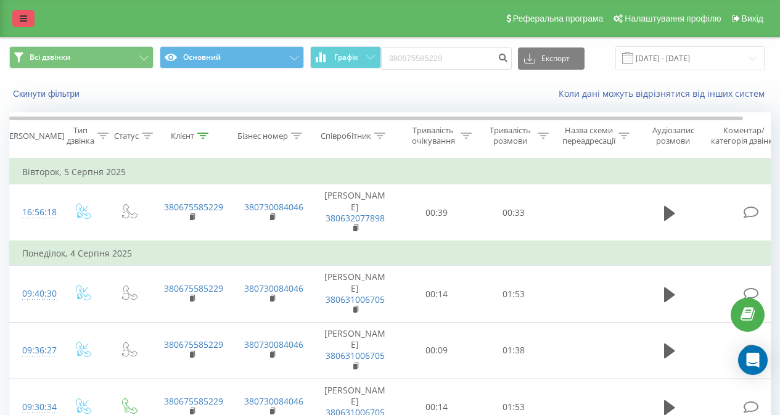
click at [25, 21] on icon at bounding box center [23, 18] width 7 height 9
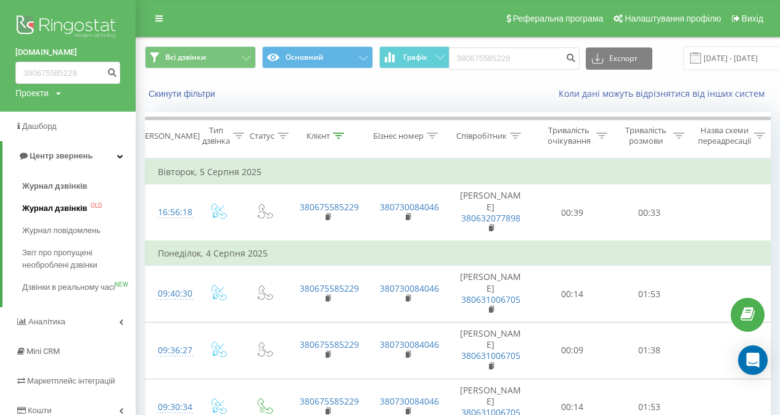
click at [54, 203] on span "Журнал дзвінків" at bounding box center [54, 208] width 65 height 12
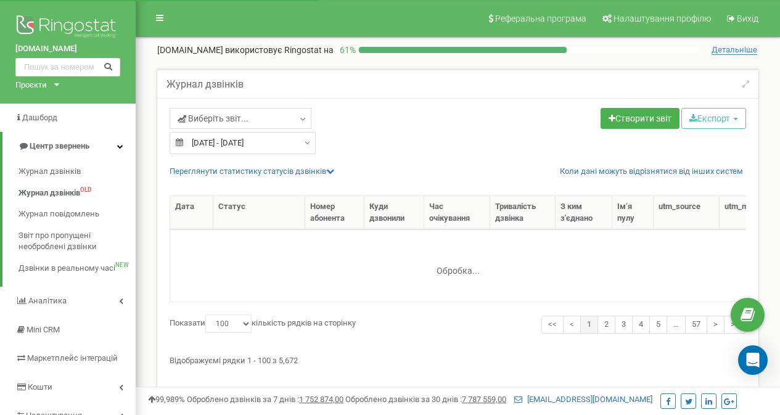
select select "100"
type input "[DATE]"
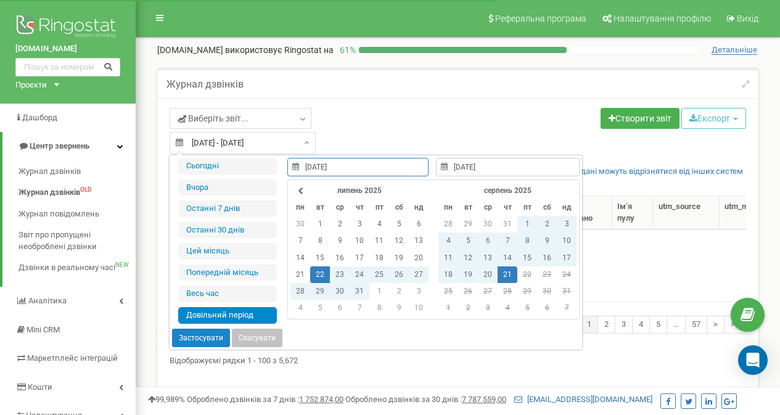
click at [232, 143] on input "[DATE] - [DATE]" at bounding box center [242, 143] width 146 height 22
type input "[DATE]"
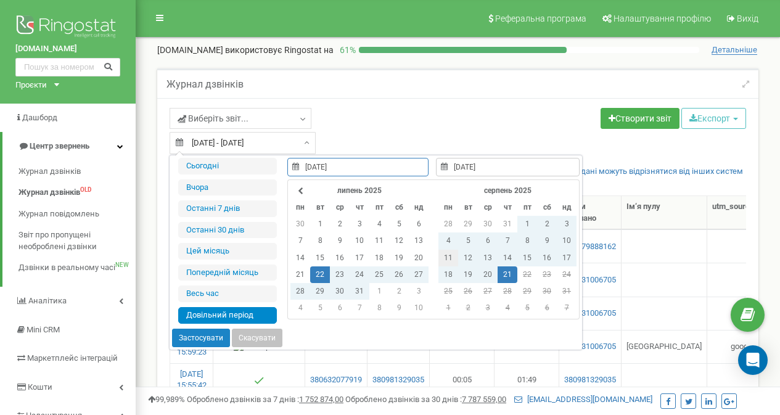
click at [452, 254] on td "11" at bounding box center [448, 258] width 20 height 17
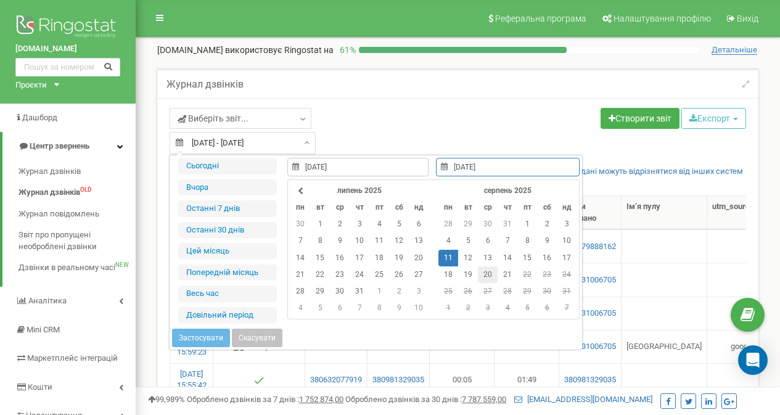
type input "[DATE]"
click at [494, 278] on td "20" at bounding box center [488, 274] width 20 height 17
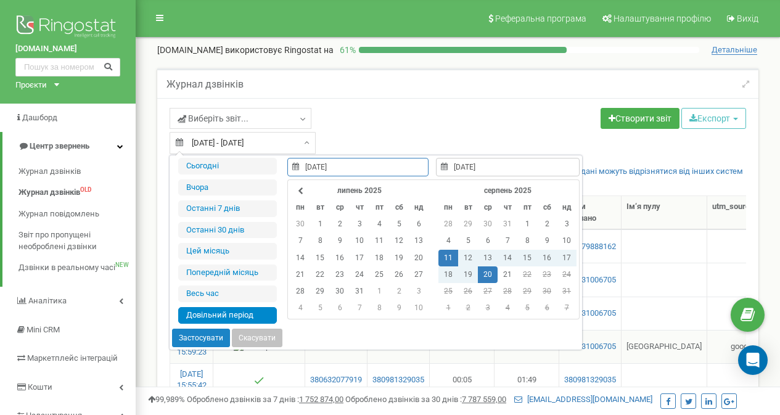
type input "[DATE]"
click at [199, 336] on button "Застосувати" at bounding box center [201, 337] width 58 height 18
type input "11.08.2025 - 20.08.2025"
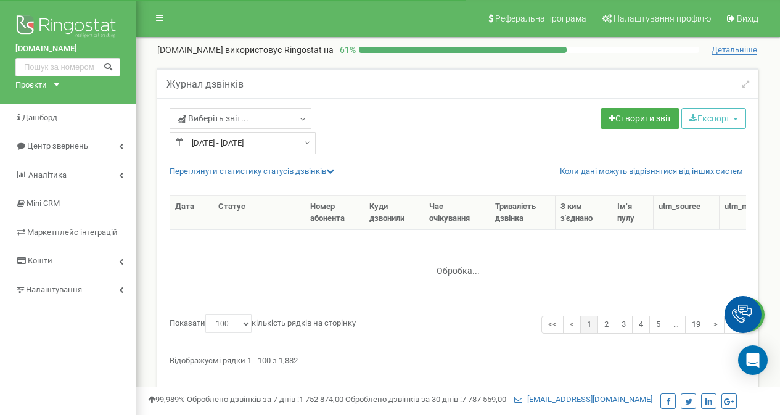
select select "100"
click at [687, 123] on button "Експорт" at bounding box center [713, 118] width 65 height 21
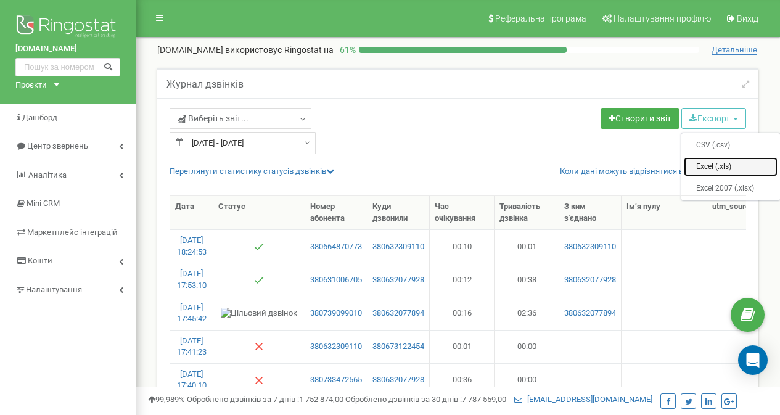
click at [701, 163] on link "Excel (.xls)" at bounding box center [730, 166] width 94 height 19
type input "11.08.2025"
type input "20.08.2025"
click at [232, 148] on input "11.08.2025 - 20.08.2025" at bounding box center [242, 143] width 146 height 22
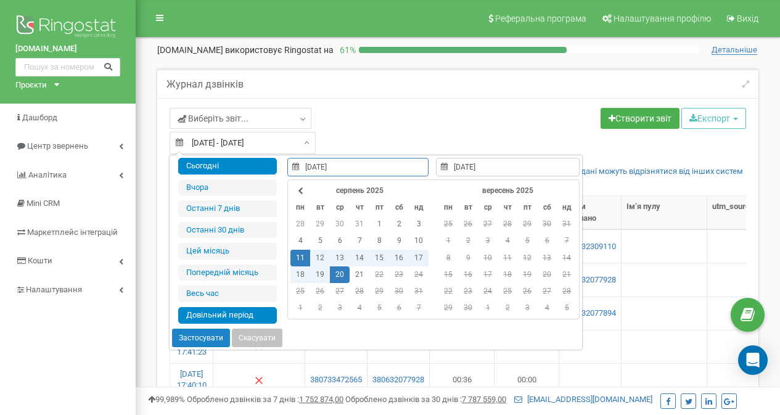
type input "21.08.2025"
type input "11.08.2025"
type input "20.08.2025"
click at [305, 196] on th at bounding box center [300, 190] width 20 height 17
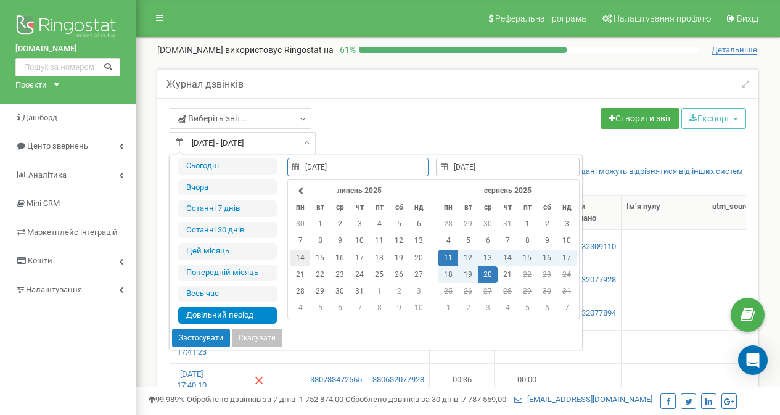
type input "14.07.2025"
click at [301, 256] on td "14" at bounding box center [300, 258] width 20 height 17
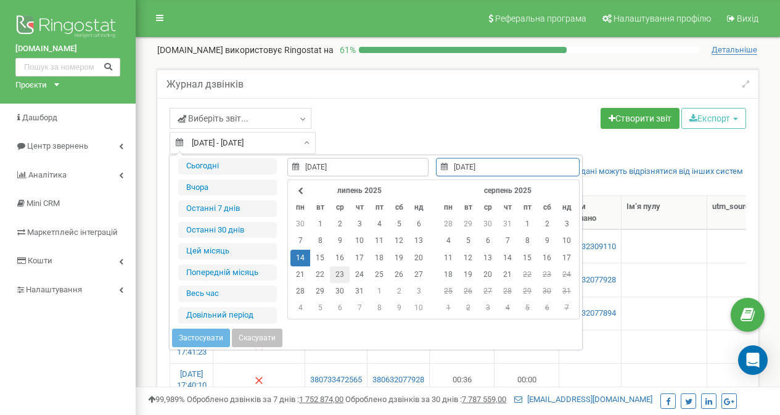
type input "23.07.2025"
click at [336, 272] on td "23" at bounding box center [340, 274] width 20 height 17
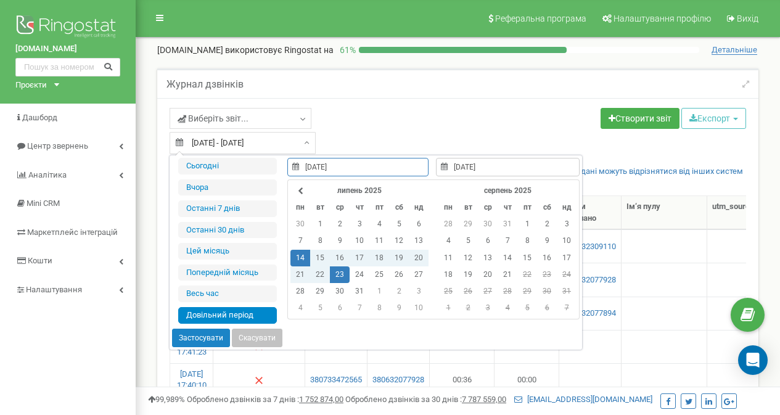
type input "15.06.2021"
type input "21.08.2025"
type input "14.07.2025"
type input "23.07.2025"
click at [214, 335] on button "Застосувати" at bounding box center [201, 337] width 58 height 18
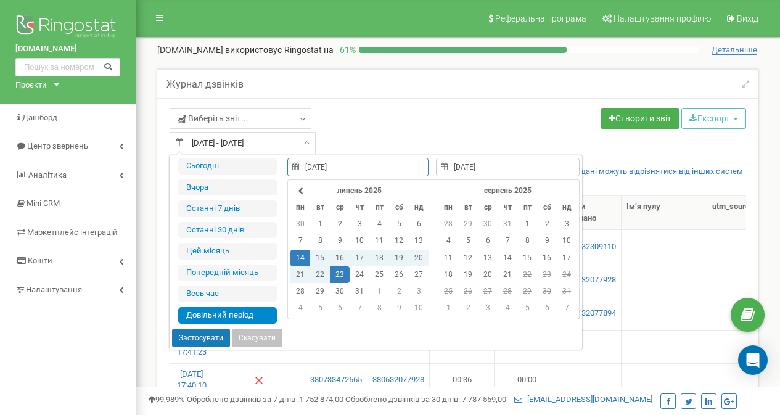
type input "[DATE] - [DATE]"
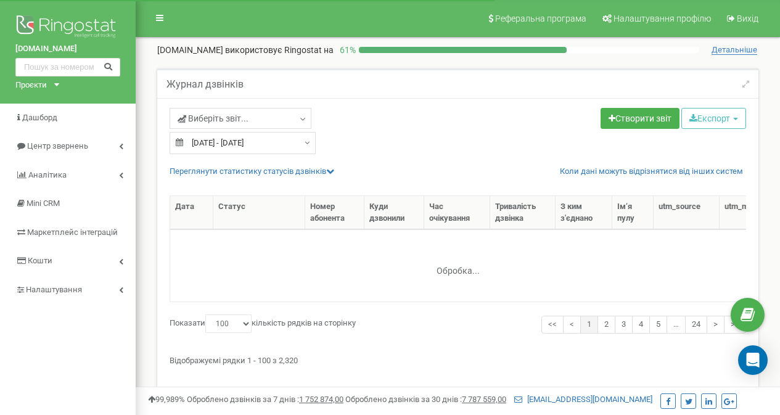
select select "100"
click at [713, 120] on button "Експорт" at bounding box center [713, 118] width 65 height 21
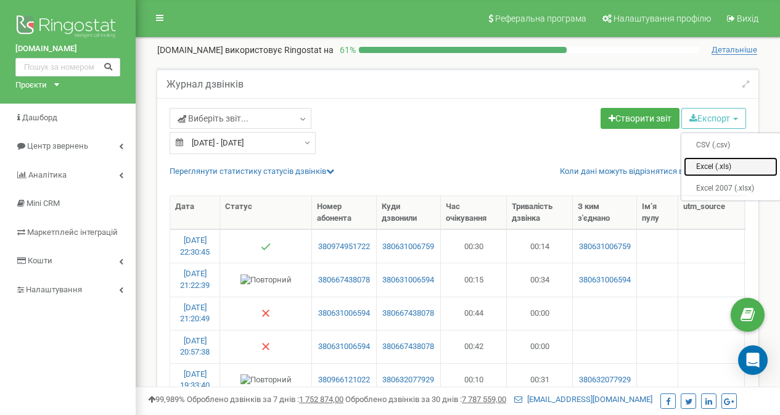
click at [695, 168] on link "Excel (.xls)" at bounding box center [730, 166] width 94 height 19
